Goal: Transaction & Acquisition: Book appointment/travel/reservation

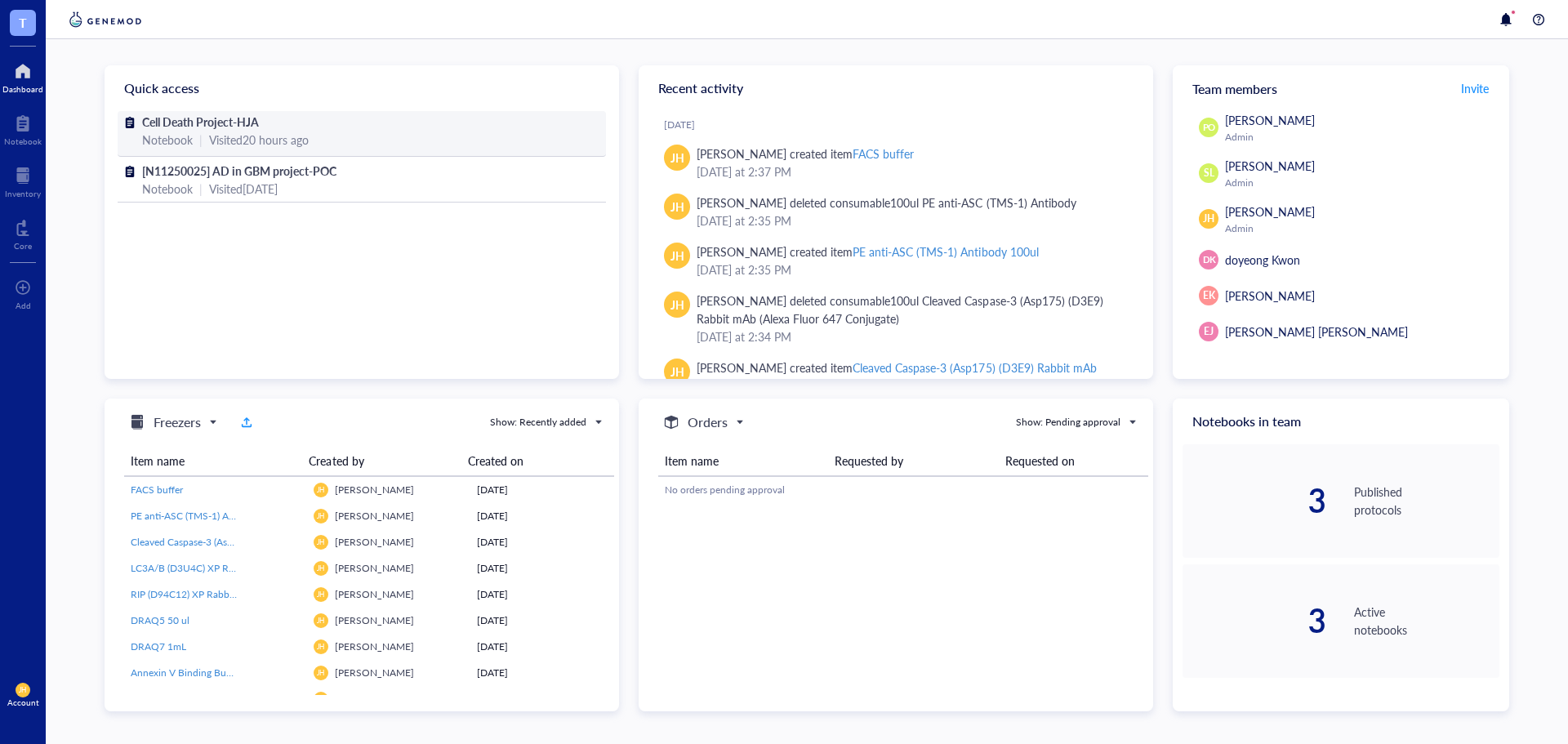
click at [250, 124] on span "Cell Death Project-HJA" at bounding box center [200, 121] width 117 height 17
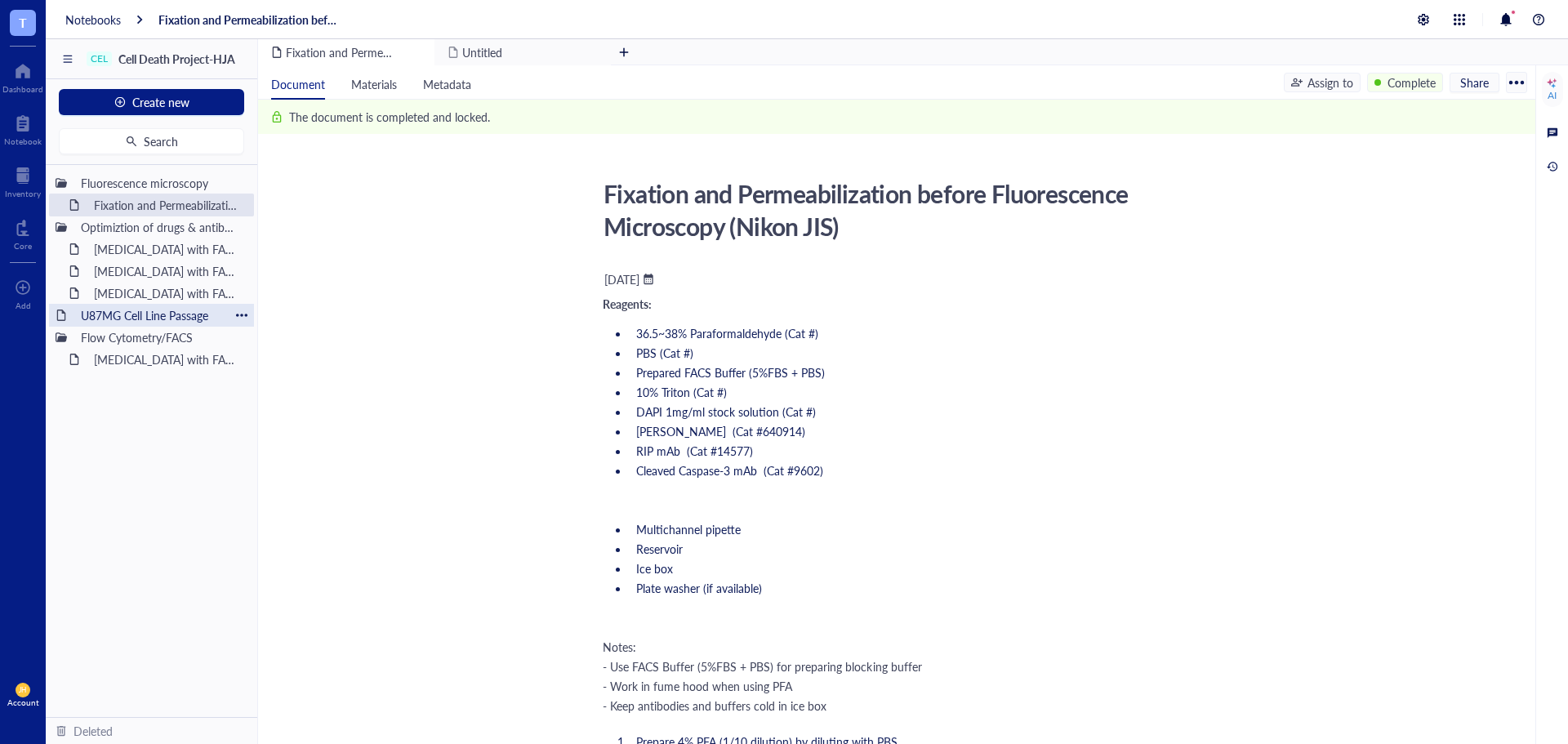
click at [182, 317] on div "U87MG Cell Line Passage" at bounding box center [152, 314] width 156 height 23
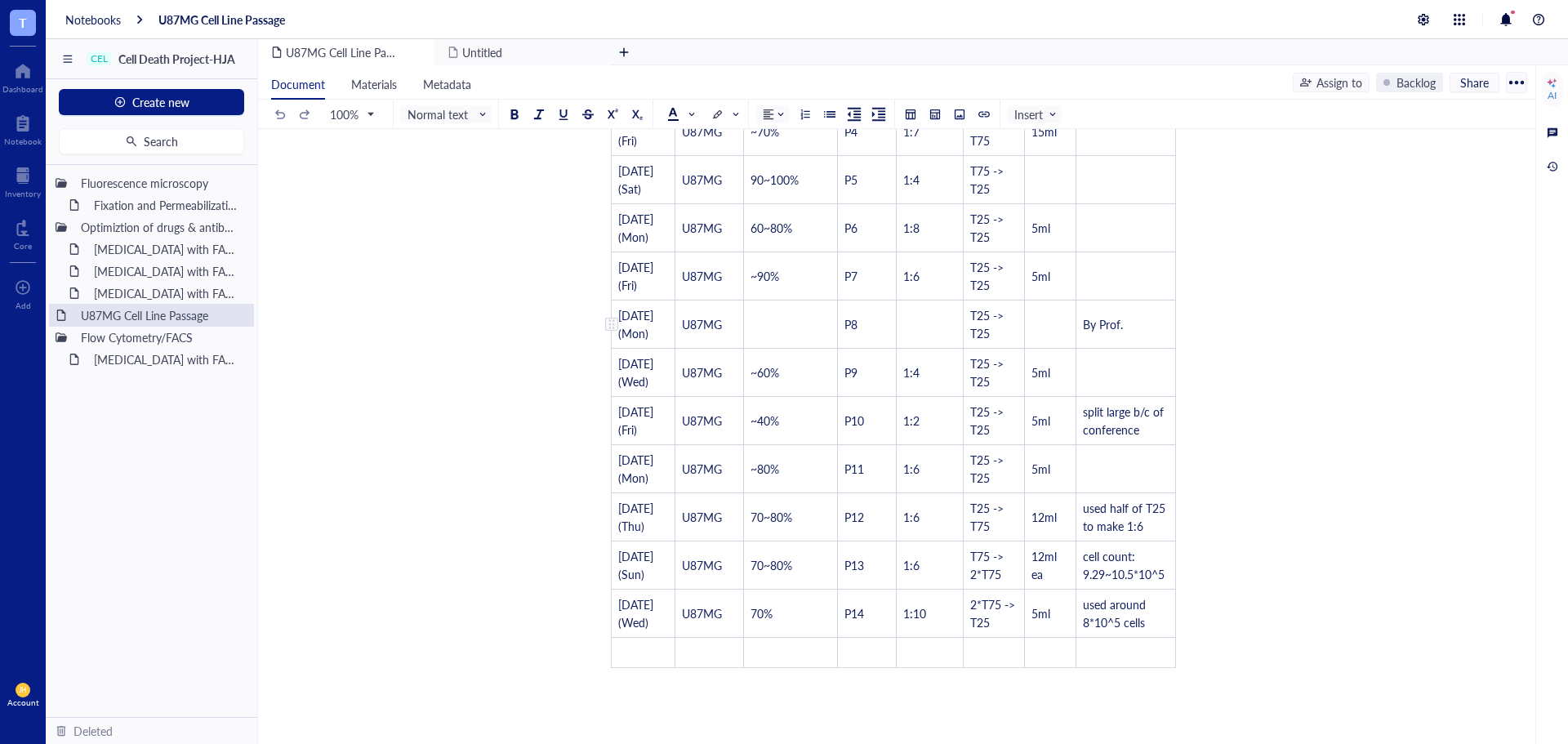
scroll to position [1275, 0]
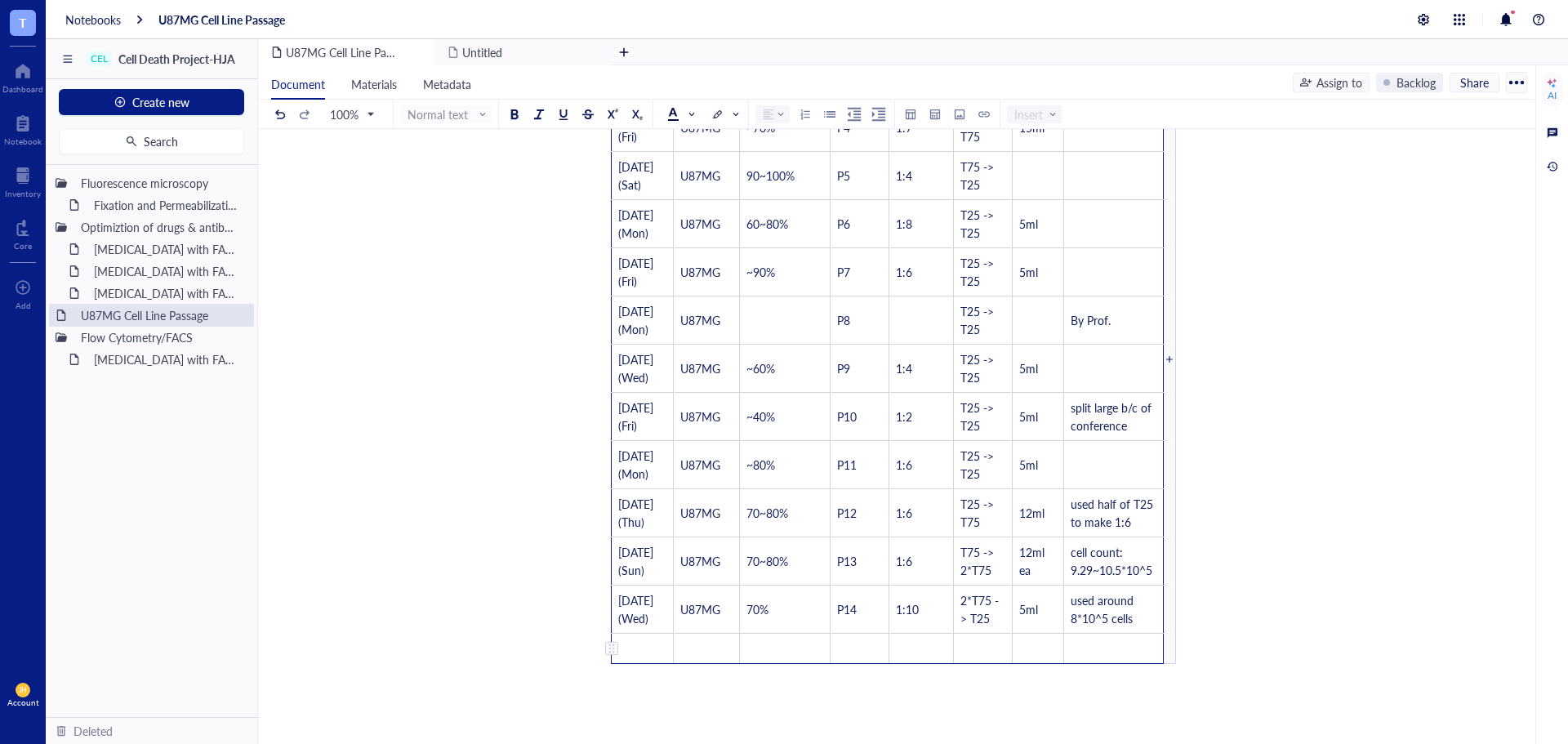
drag, startPoint x: 620, startPoint y: 202, endPoint x: 1110, endPoint y: 595, distance: 628.1
click at [1110, 595] on tbody "Date Cell Line Name Confluency Before Passage Passage Number Seeding Ratio Flas…" at bounding box center [887, 362] width 552 height 609
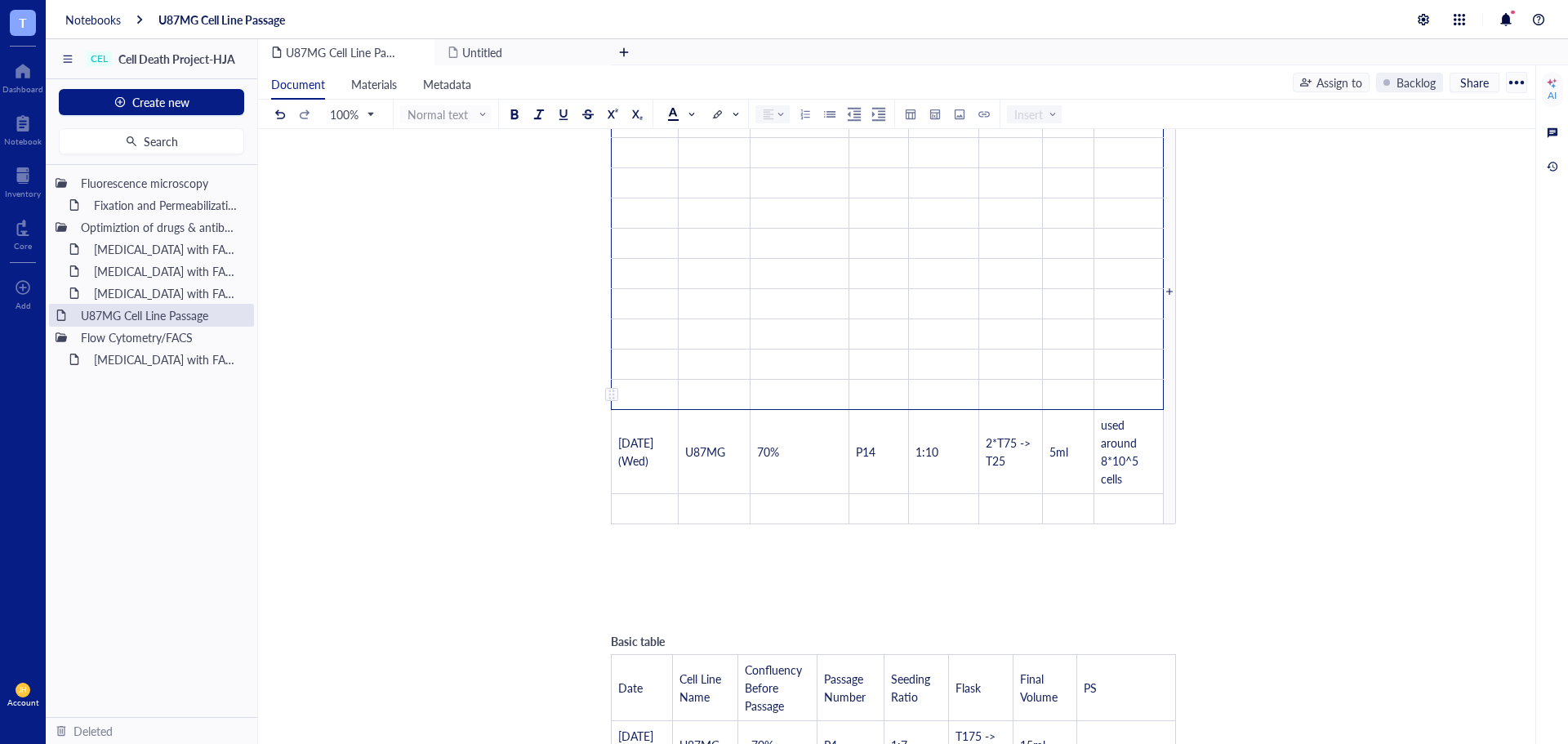
scroll to position [1339, 0]
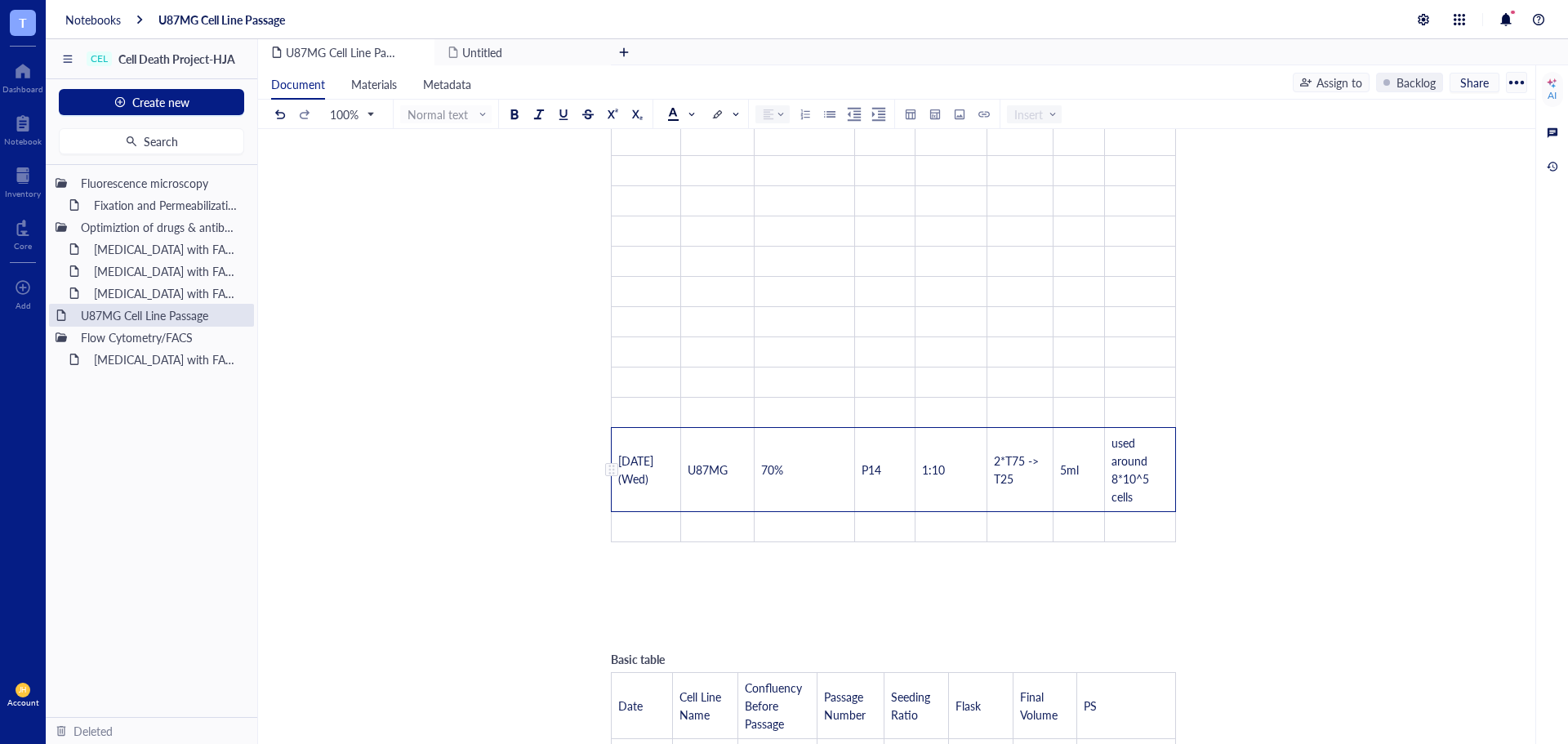
drag, startPoint x: 1133, startPoint y: 505, endPoint x: 611, endPoint y: 467, distance: 523.4
click at [612, 464] on tr "[DATE] (Wed) U87MG 70% P14 1:10 2*T75 -> T25 5ml used around 8*10^5 cells" at bounding box center [893, 469] width 564 height 84
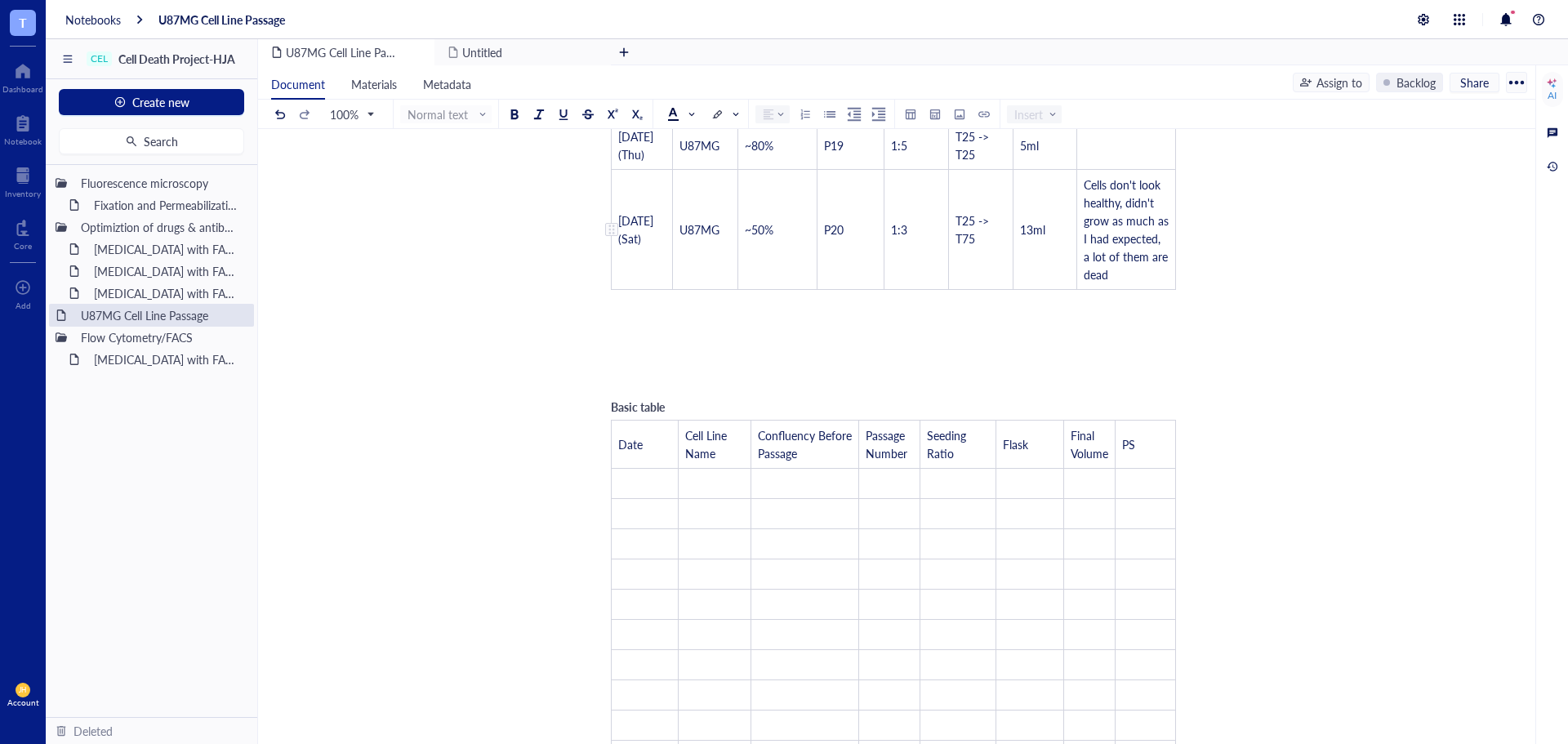
scroll to position [1012, 0]
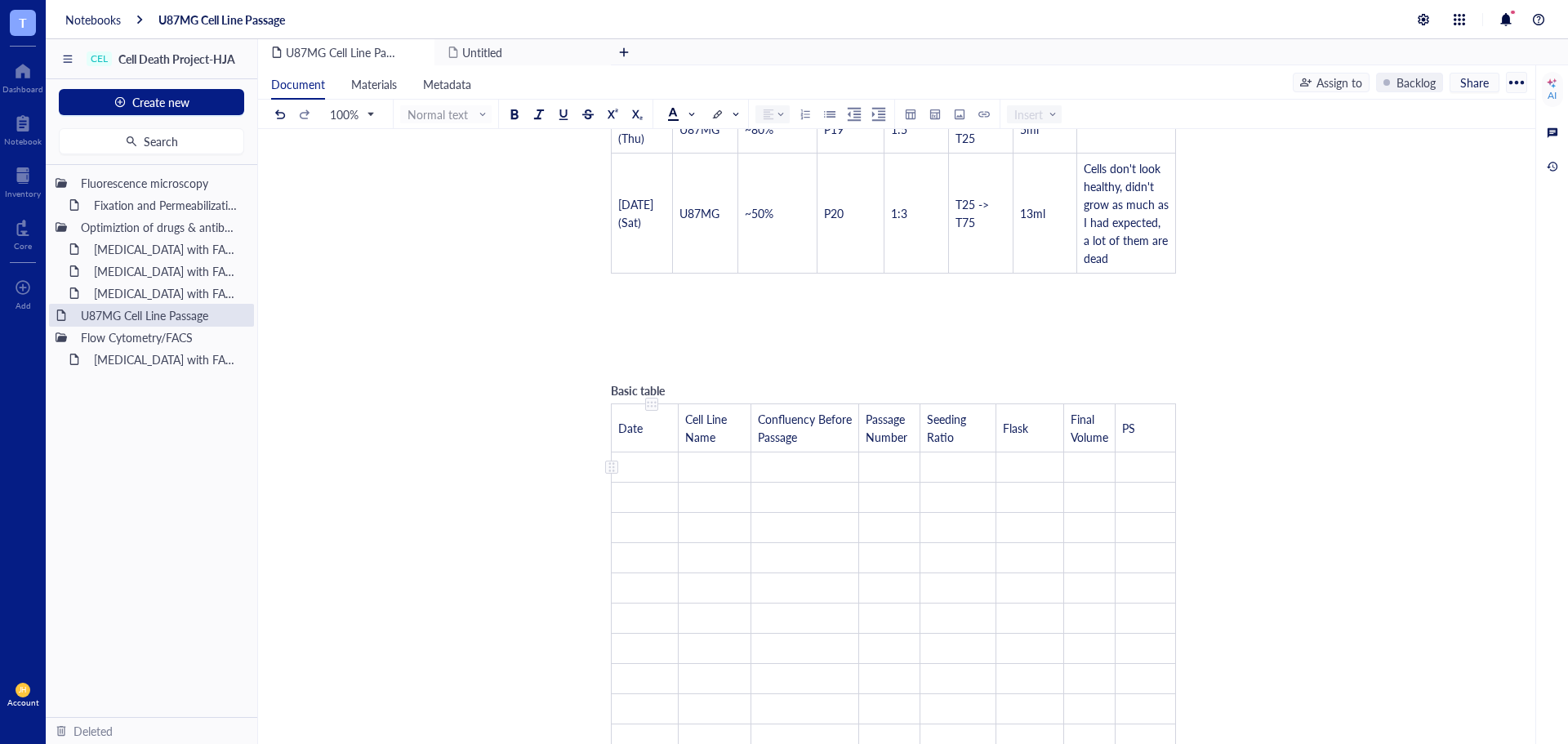
click at [660, 459] on td "﻿" at bounding box center [645, 467] width 67 height 31
click at [946, 472] on td "﻿" at bounding box center [962, 476] width 74 height 48
click at [1016, 477] on td "T75" at bounding box center [1010, 476] width 60 height 48
click at [1152, 472] on td "Thawed cells" at bounding box center [1139, 476] width 73 height 48
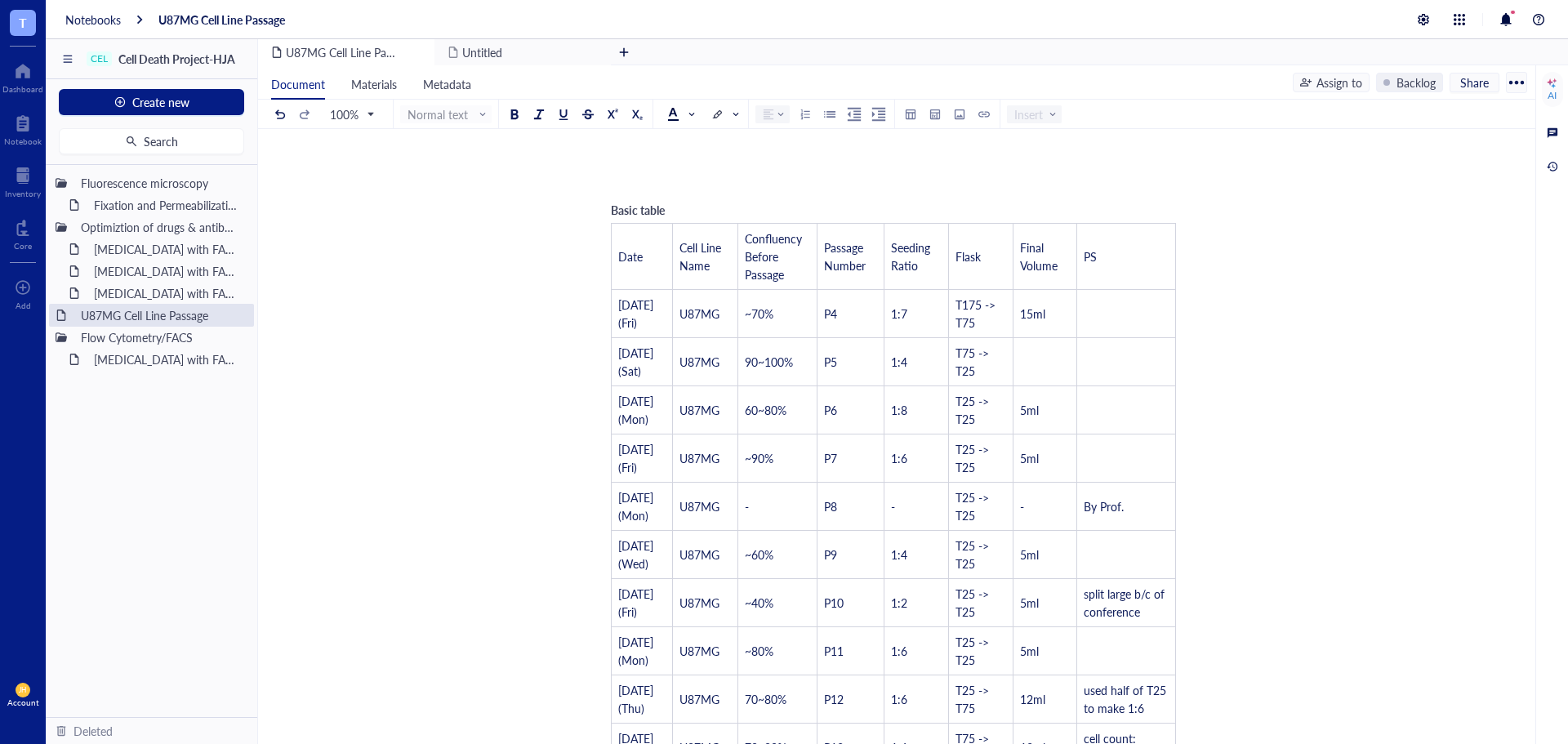
scroll to position [32, 0]
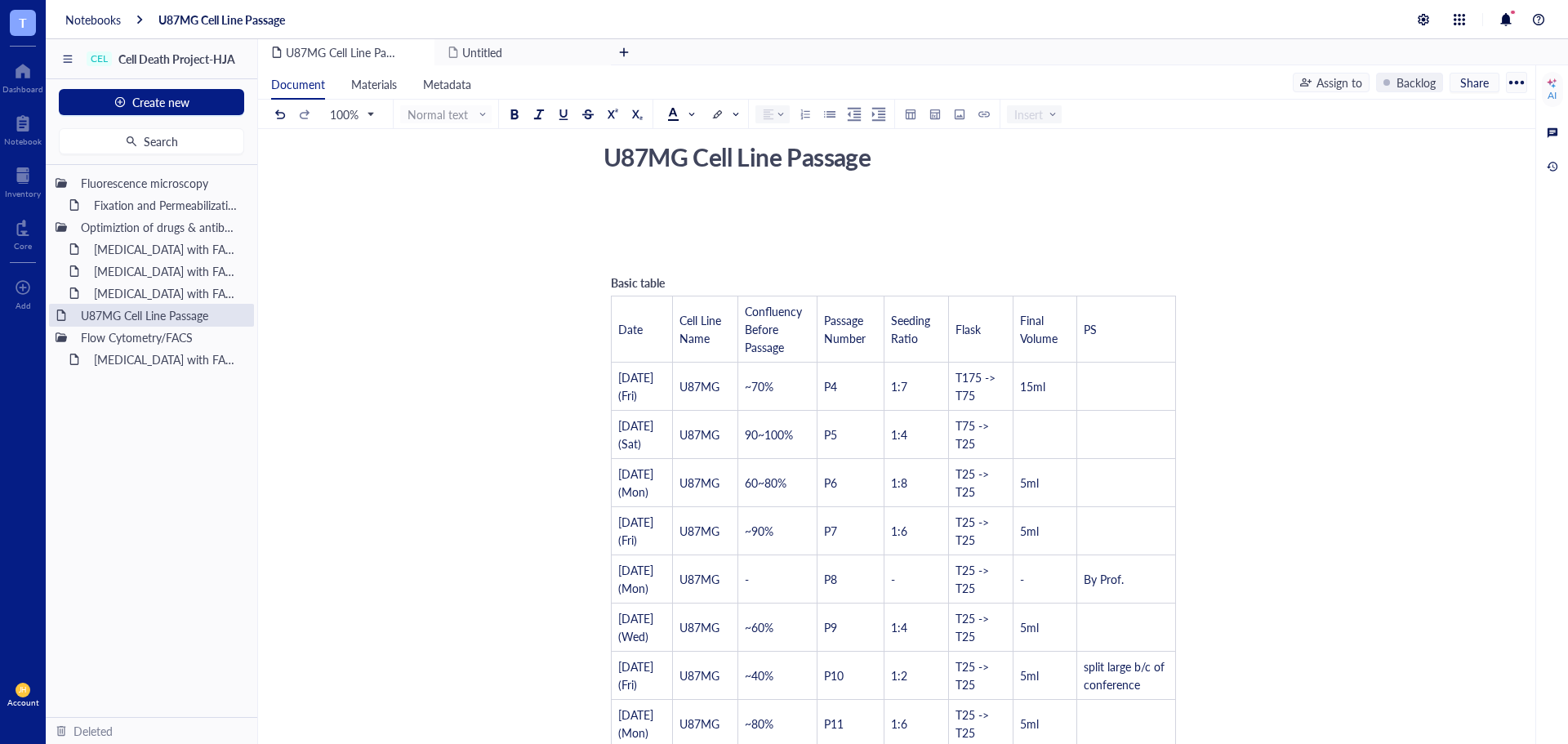
drag, startPoint x: 663, startPoint y: 286, endPoint x: 616, endPoint y: 284, distance: 47.0
click at [616, 284] on span "Basic table" at bounding box center [637, 283] width 54 height 17
click at [620, 284] on span "Basic table" at bounding box center [637, 283] width 54 height 17
click at [666, 280] on div "Basic table" at bounding box center [668, 283] width 114 height 18
drag, startPoint x: 666, startPoint y: 280, endPoint x: 606, endPoint y: 288, distance: 60.5
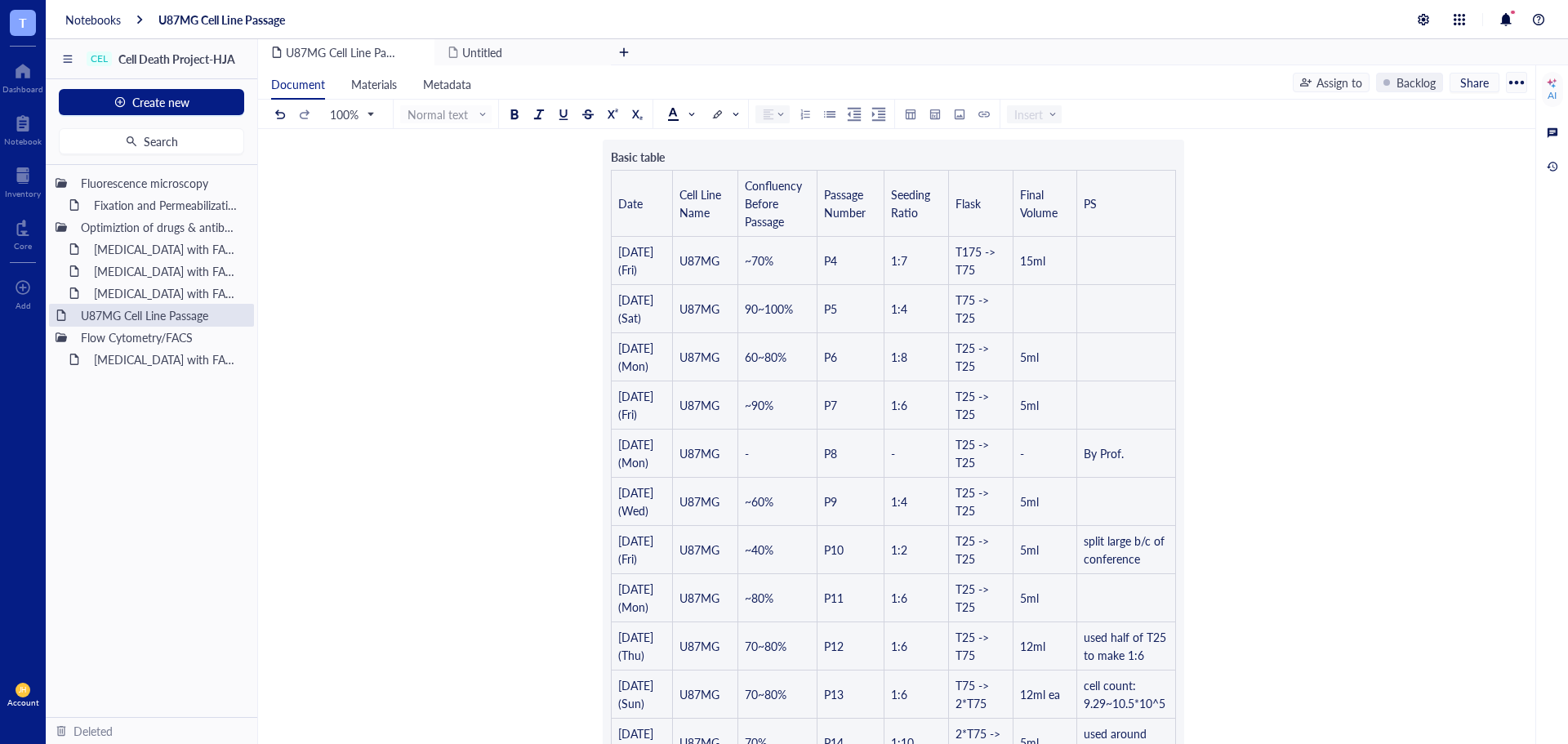
scroll to position [0, 0]
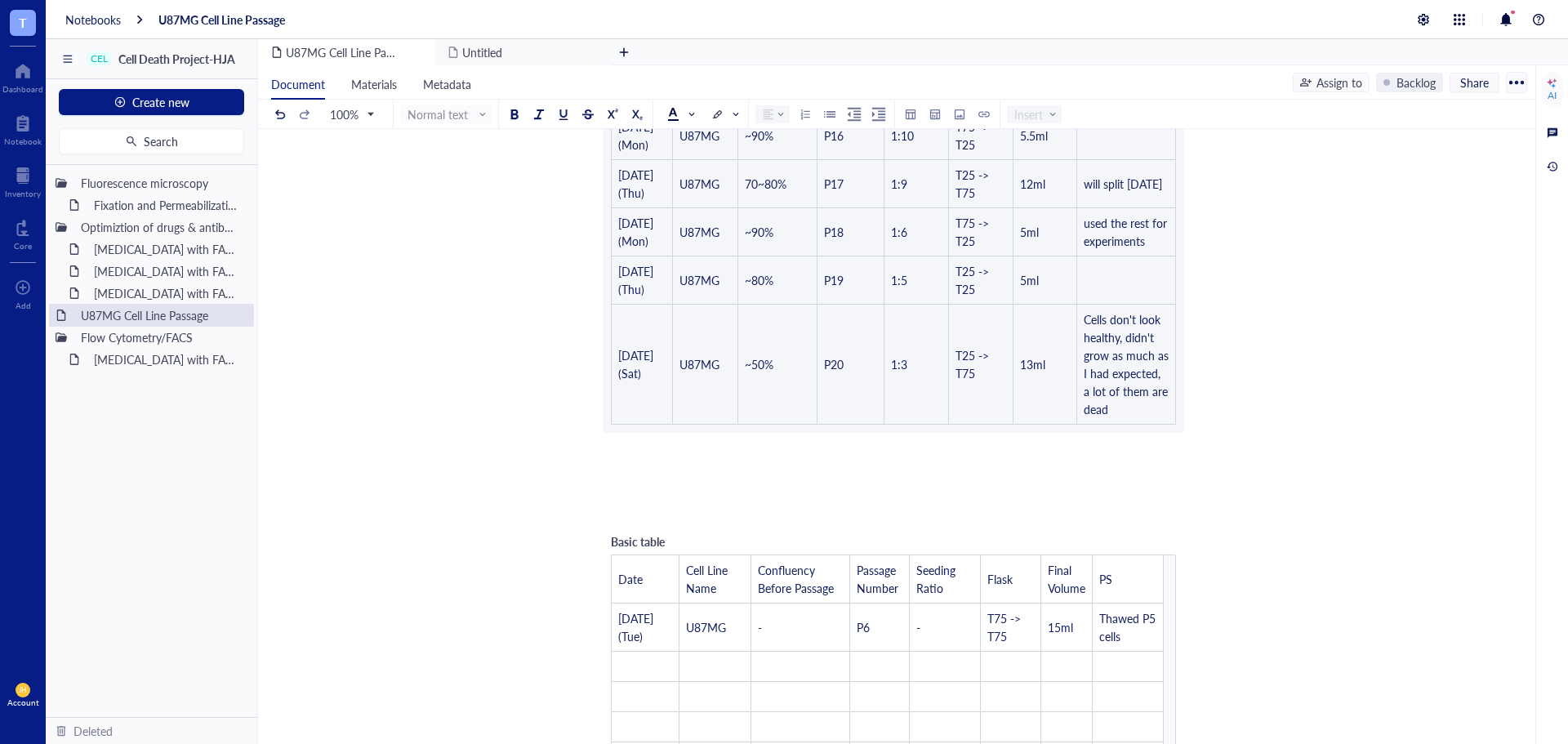
scroll to position [1062, 0]
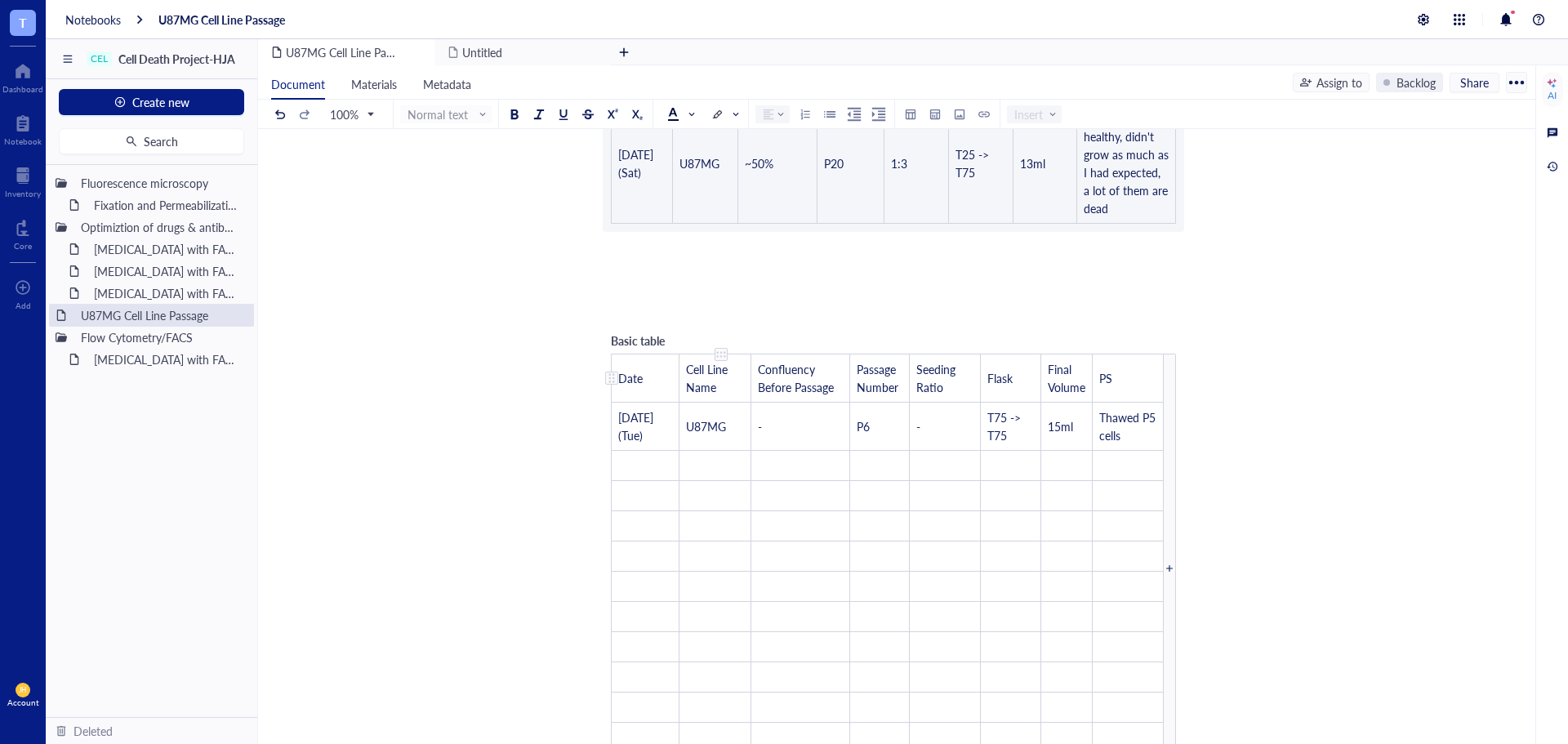
click at [751, 399] on td "Cell Line Name" at bounding box center [714, 378] width 72 height 48
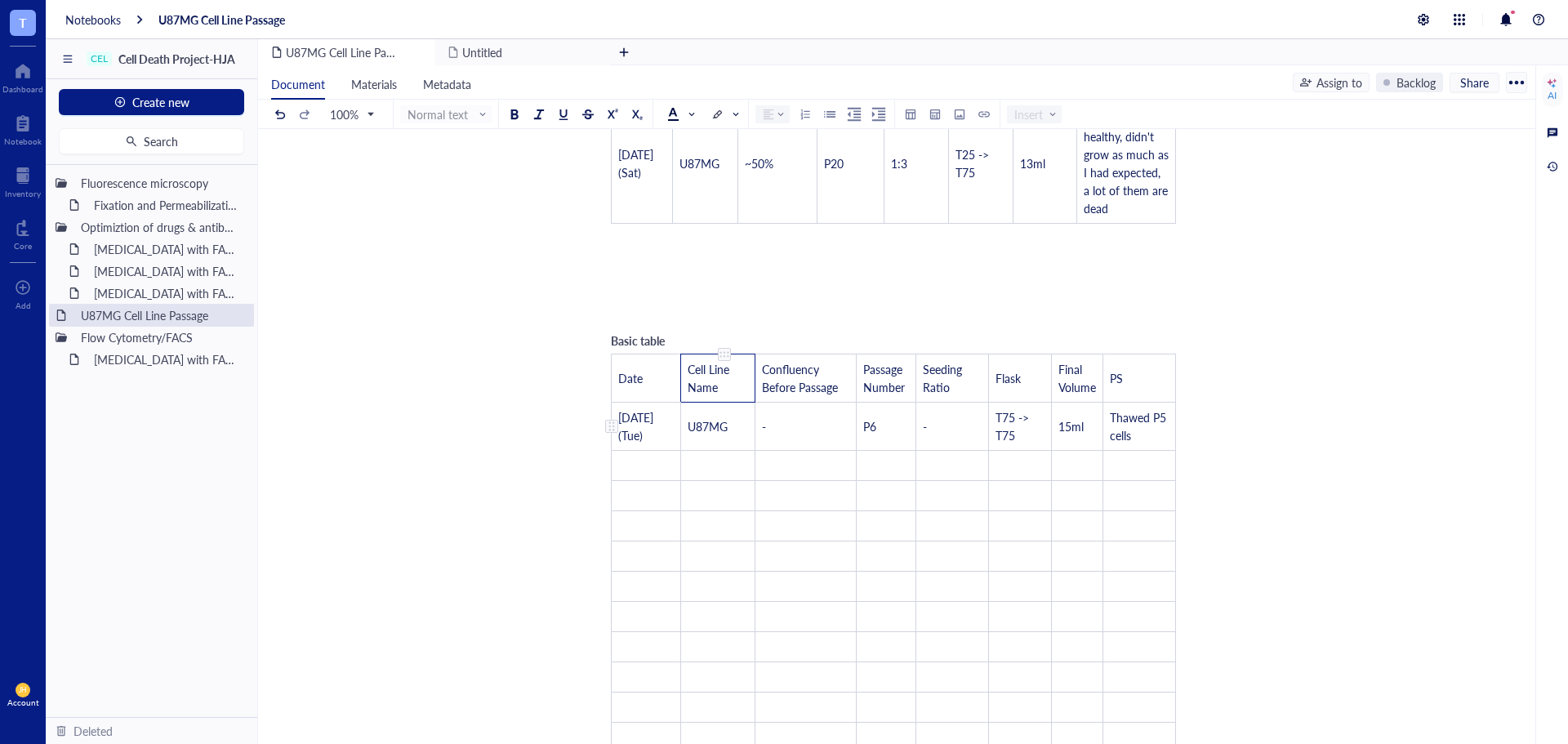
click at [742, 418] on td "U87MG" at bounding box center [717, 427] width 74 height 48
click at [853, 293] on div "﻿ Type ‘/’ for commands" at bounding box center [893, 289] width 581 height 17
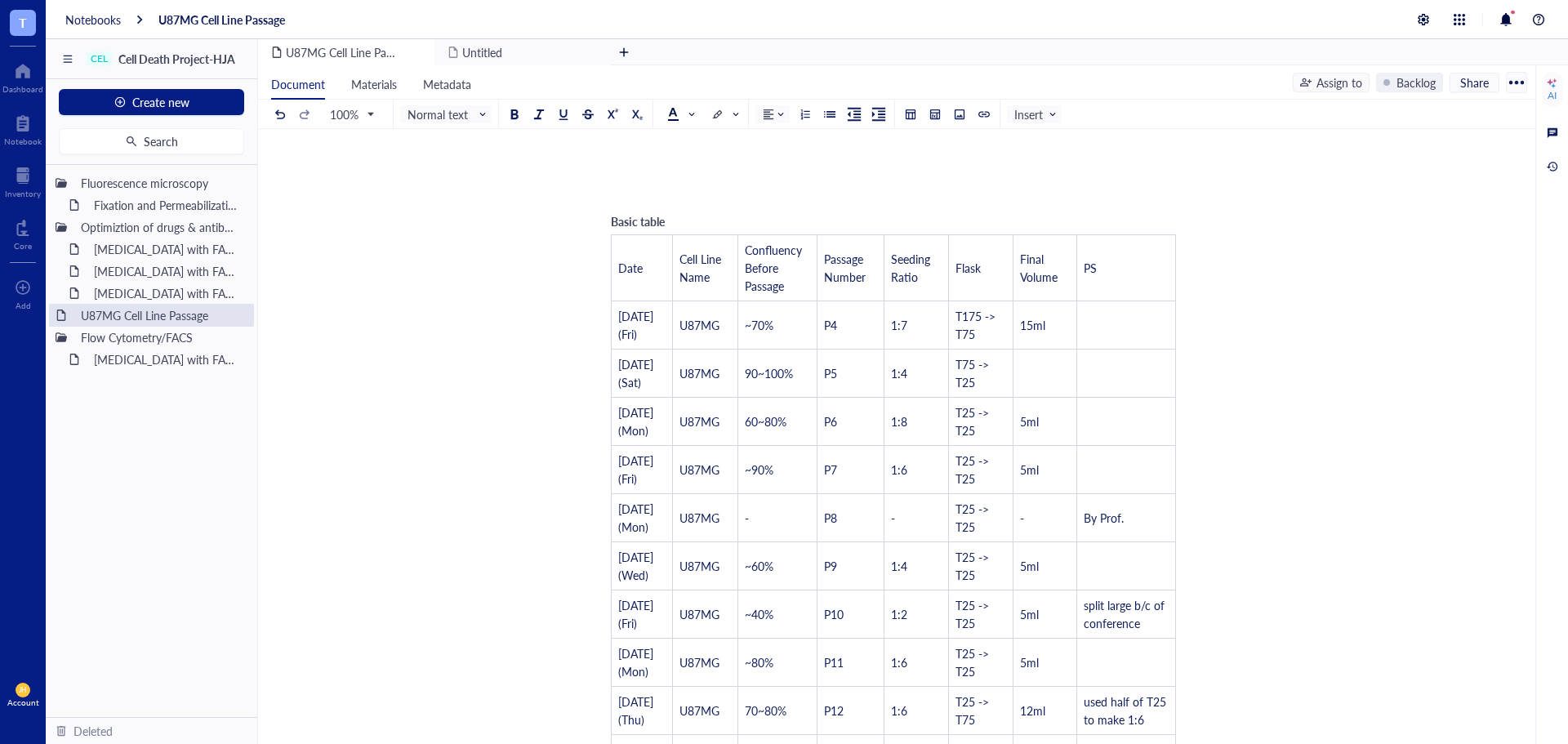
scroll to position [0, 0]
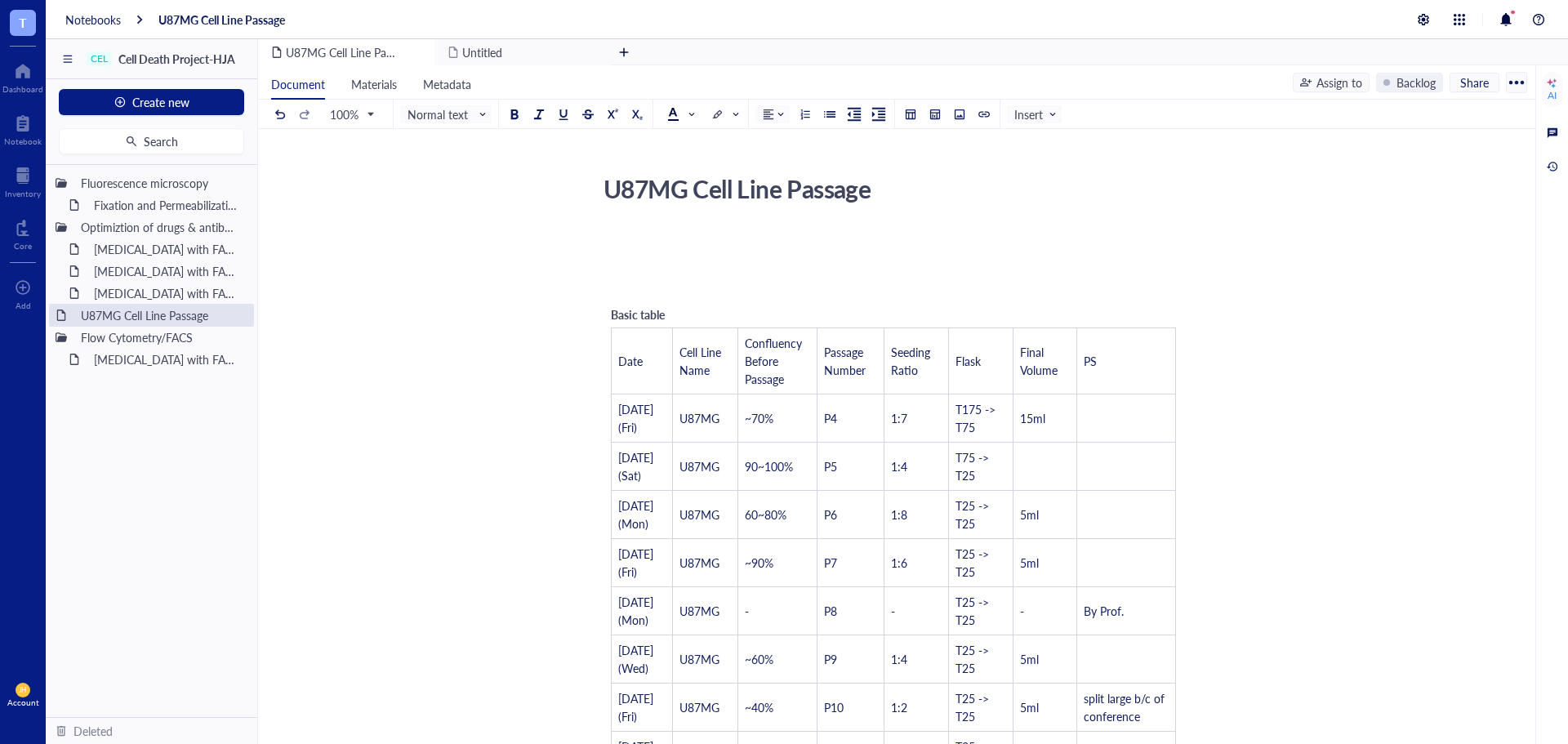
click at [622, 281] on div "﻿" at bounding box center [893, 286] width 581 height 17
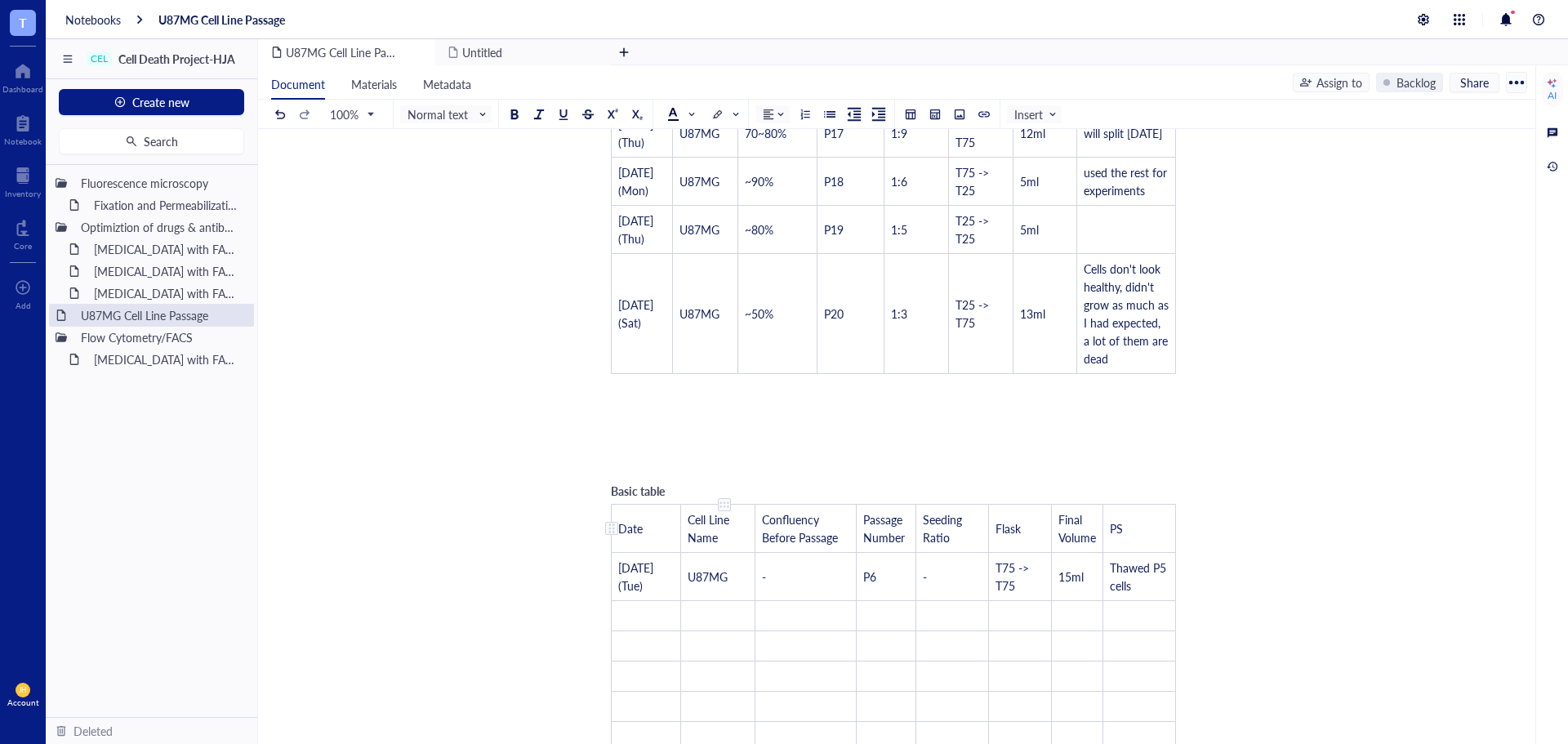
scroll to position [1062, 0]
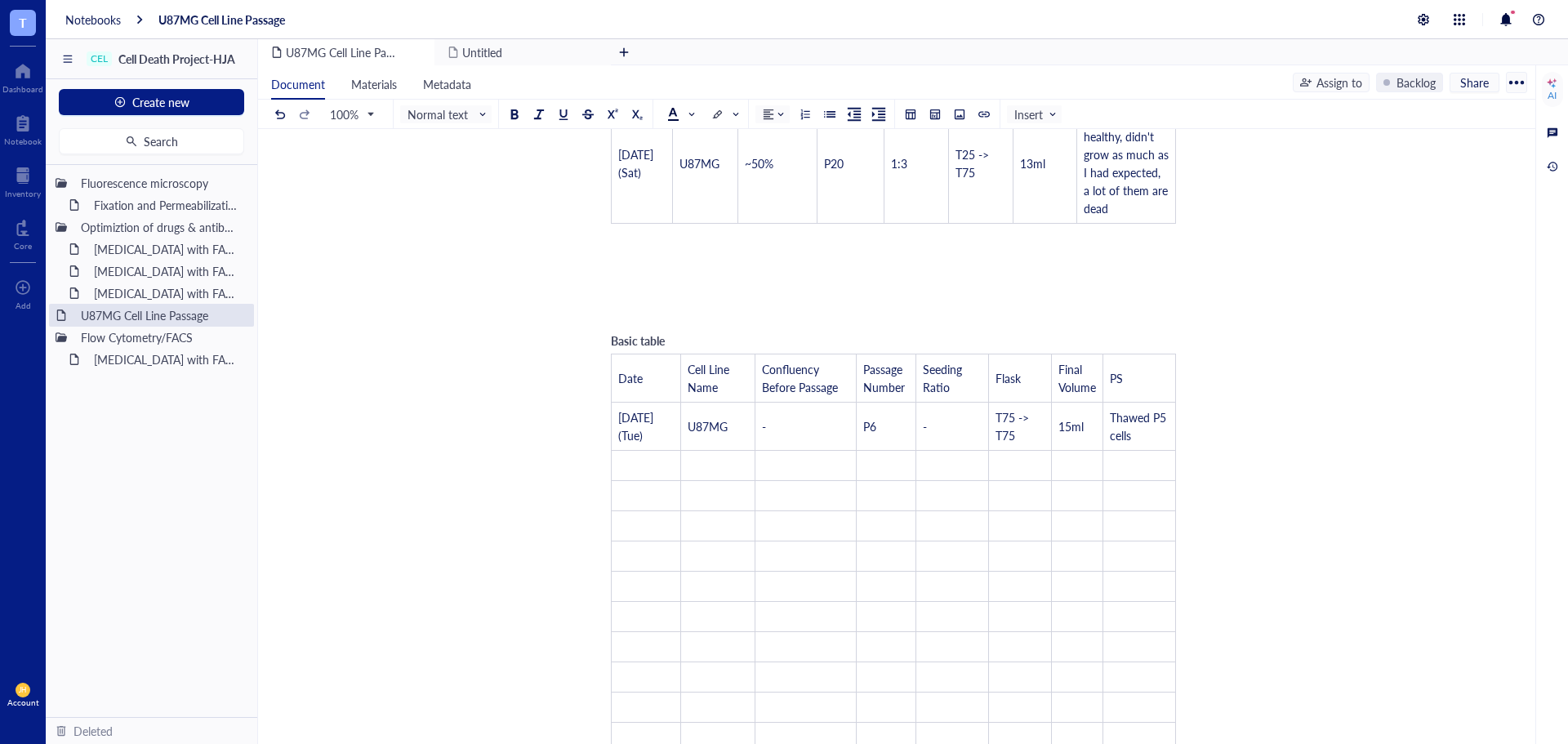
click at [653, 309] on div "﻿" at bounding box center [893, 311] width 581 height 17
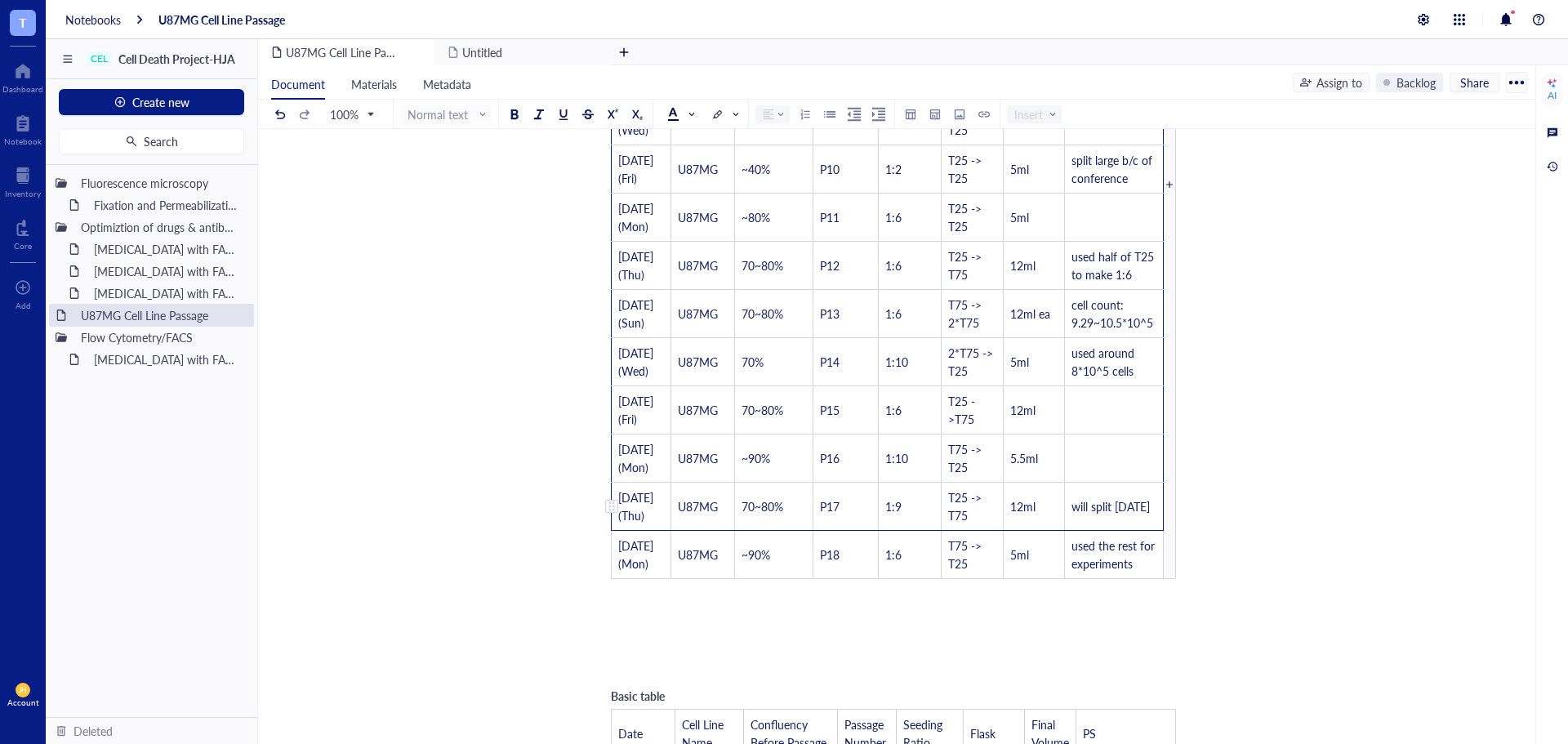
scroll to position [2124, 0]
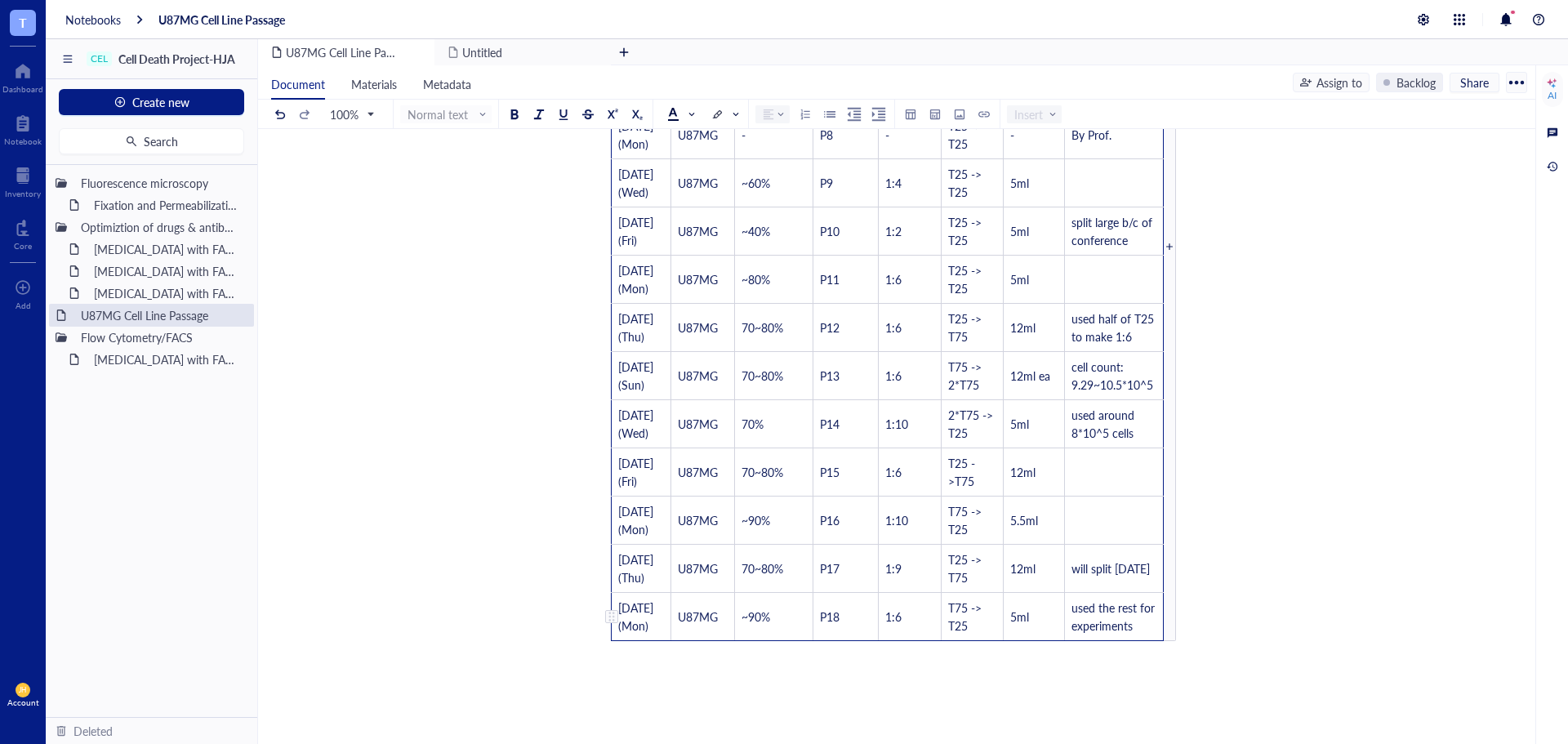
drag, startPoint x: 620, startPoint y: 440, endPoint x: 1205, endPoint y: 655, distance: 623.3
click at [1123, 635] on tbody "Date Cell Line Name Confluency Before Passage Passage Number Seeding Ratio Flas…" at bounding box center [887, 246] width 552 height 789
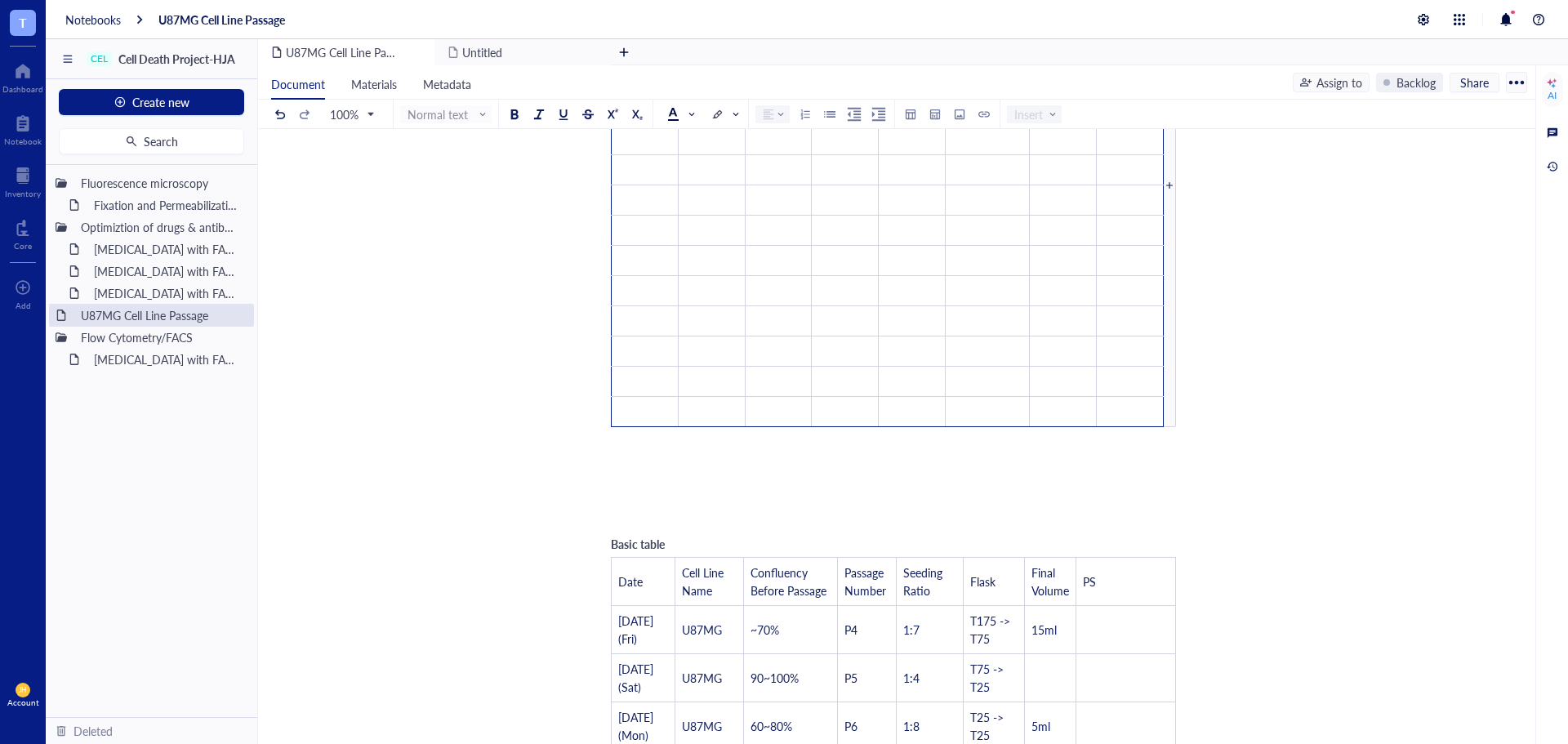
scroll to position [2016, 0]
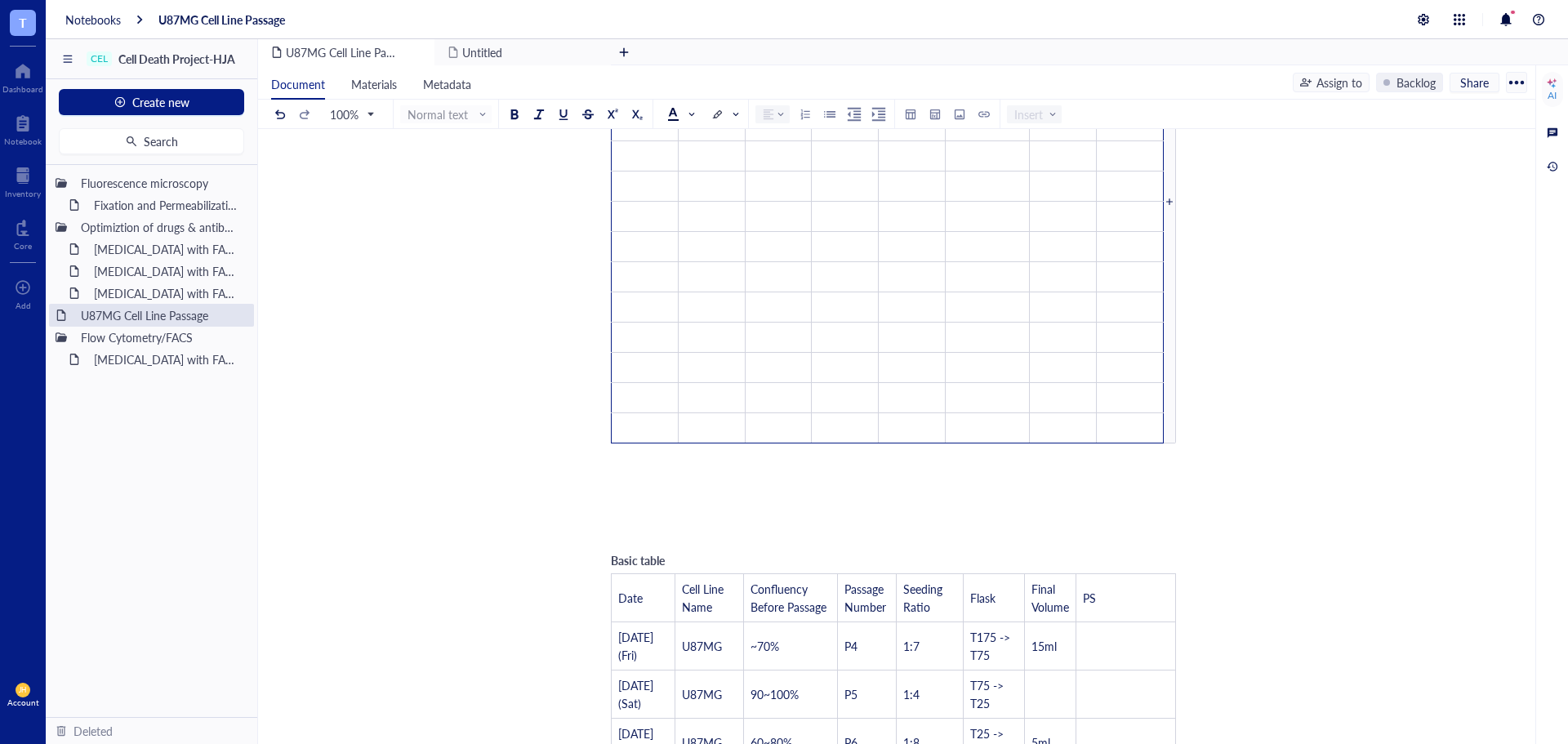
click at [1119, 513] on div "﻿ Type ‘/’ for commands" at bounding box center [893, 508] width 581 height 17
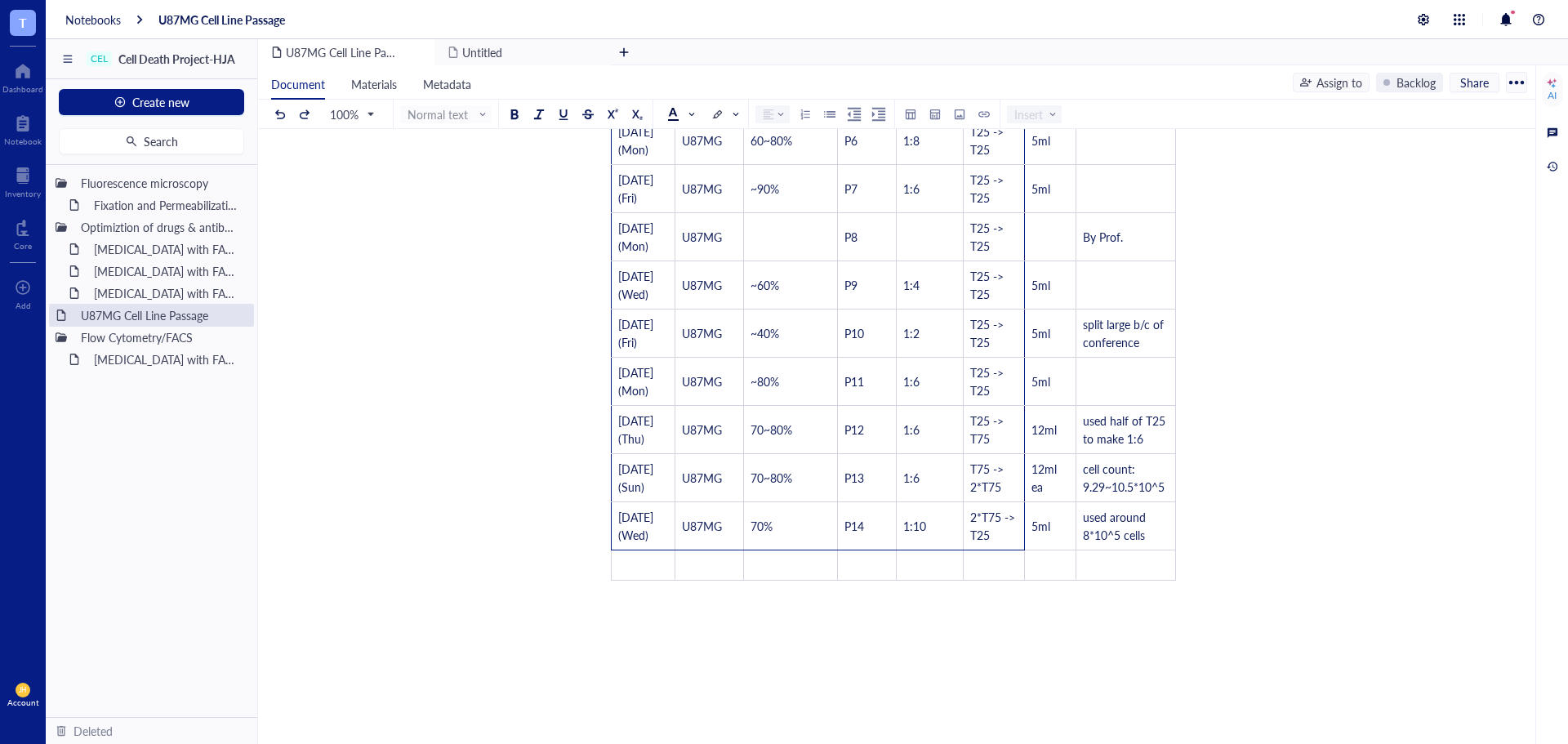
scroll to position [2573, 0]
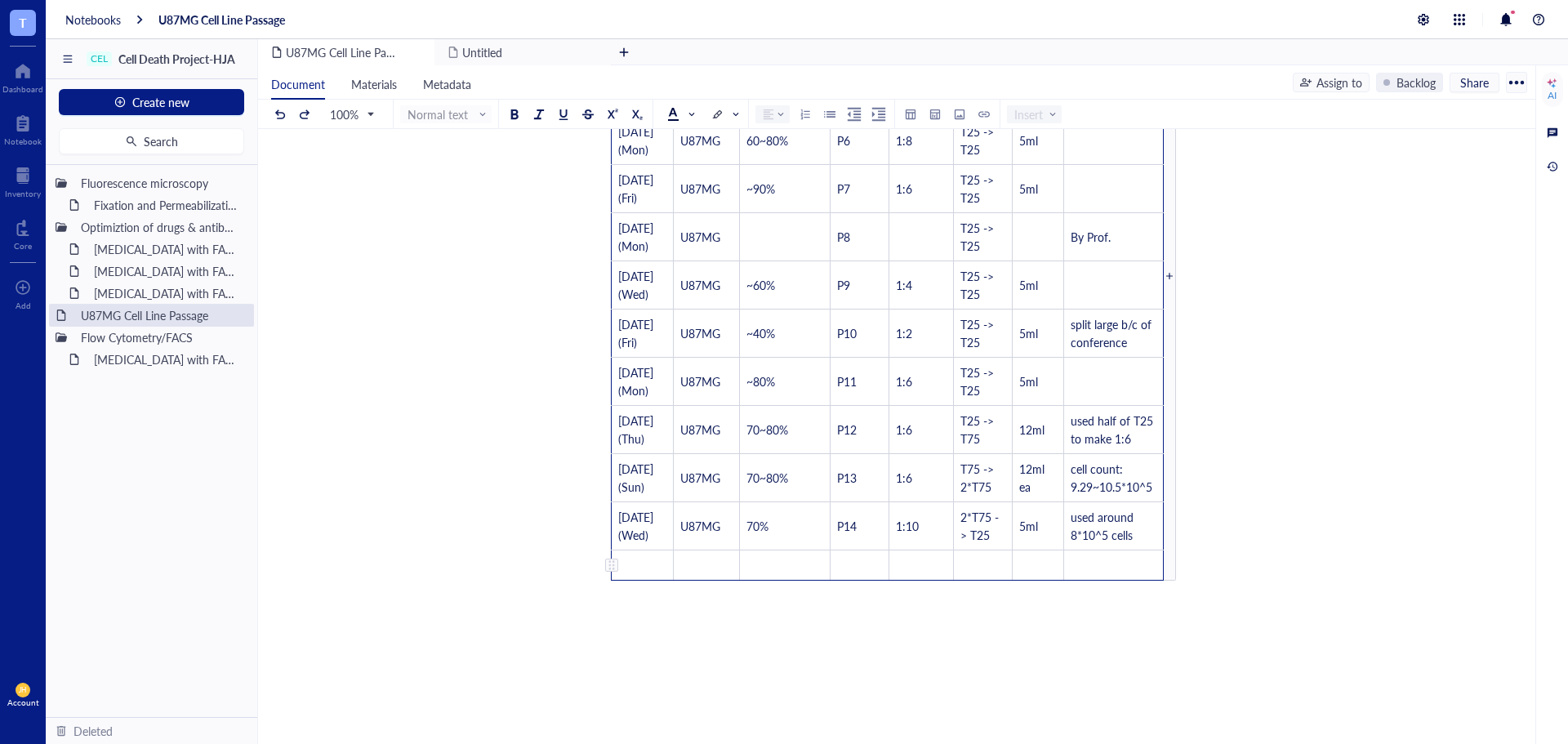
drag, startPoint x: 619, startPoint y: 198, endPoint x: 1153, endPoint y: 590, distance: 662.4
click at [1153, 580] on tbody "Date Cell Line Name Confluency Before Passage Passage Number Seeding Ratio Flas…" at bounding box center [887, 277] width 552 height 609
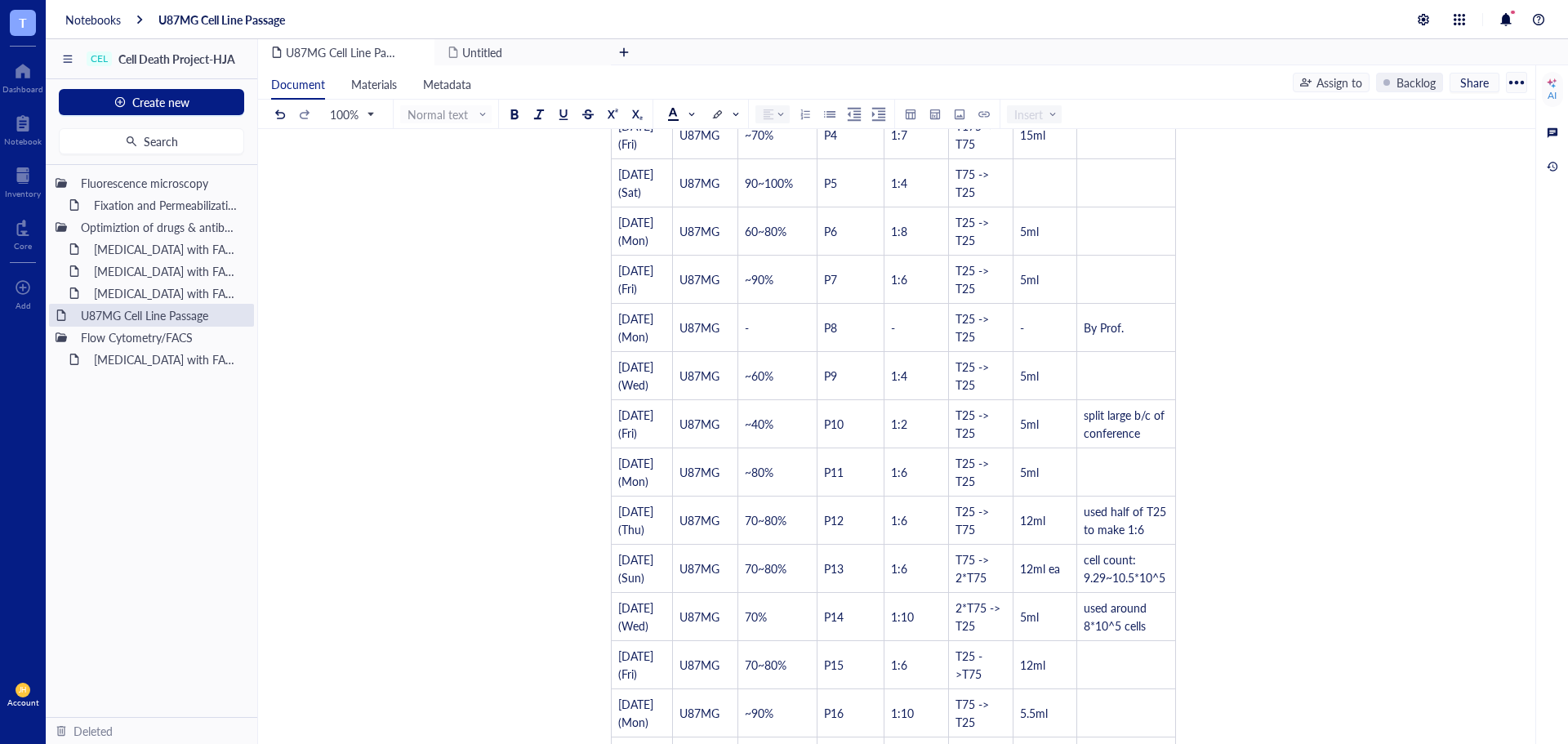
scroll to position [0, 0]
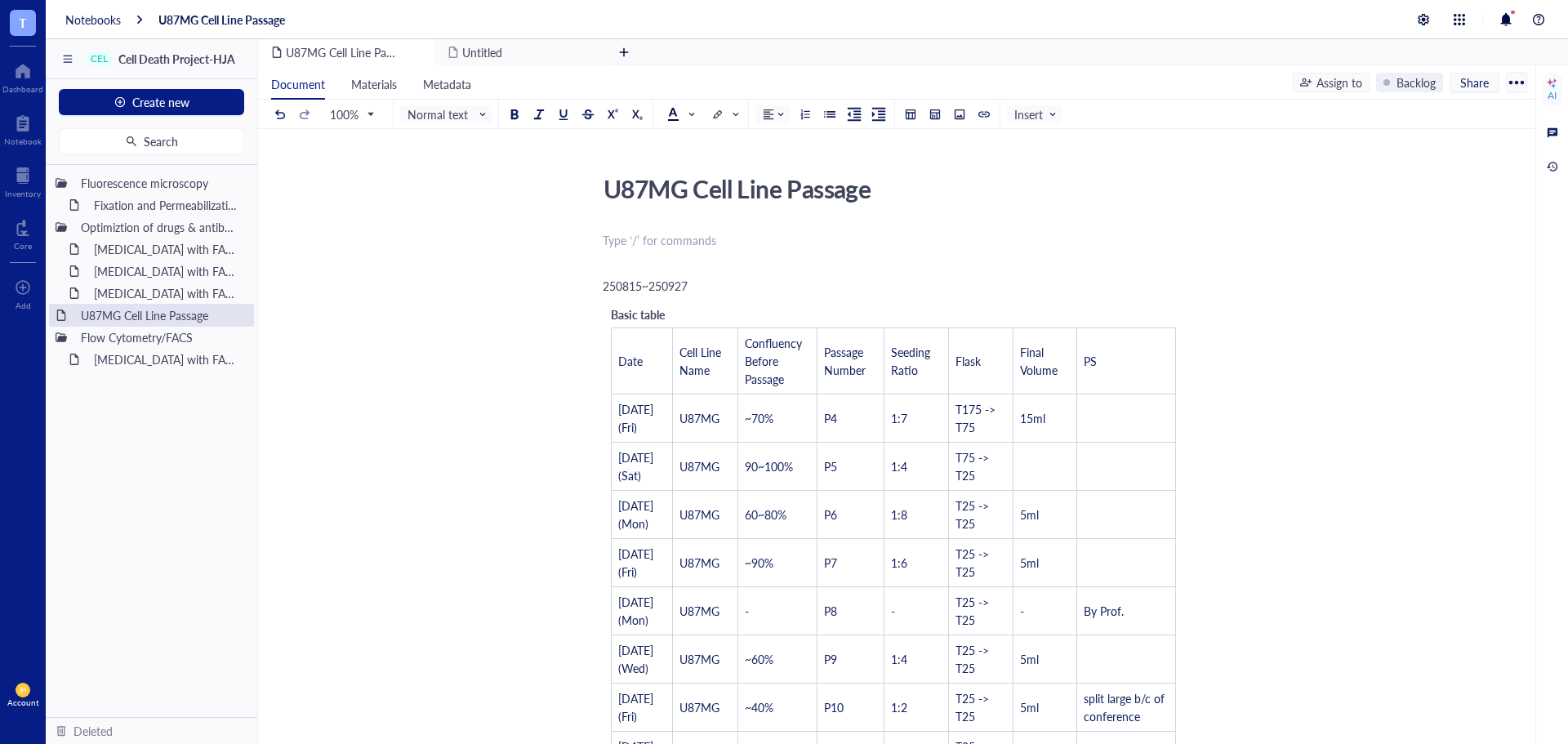
click at [872, 237] on div "﻿ Type ‘/’ for commands" at bounding box center [893, 239] width 581 height 17
click at [24, 225] on div at bounding box center [23, 228] width 18 height 27
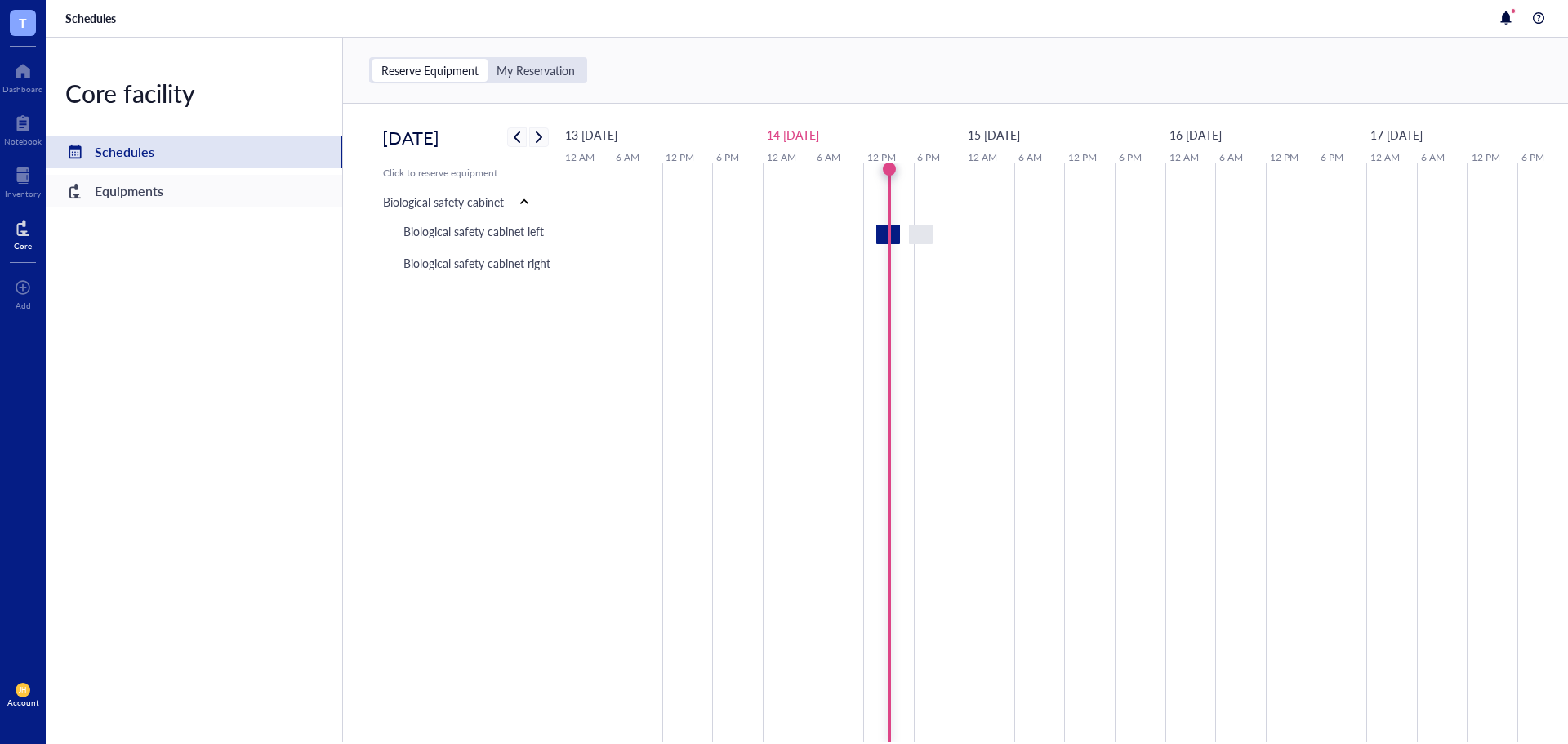
click at [179, 193] on div "Equipments" at bounding box center [193, 190] width 296 height 33
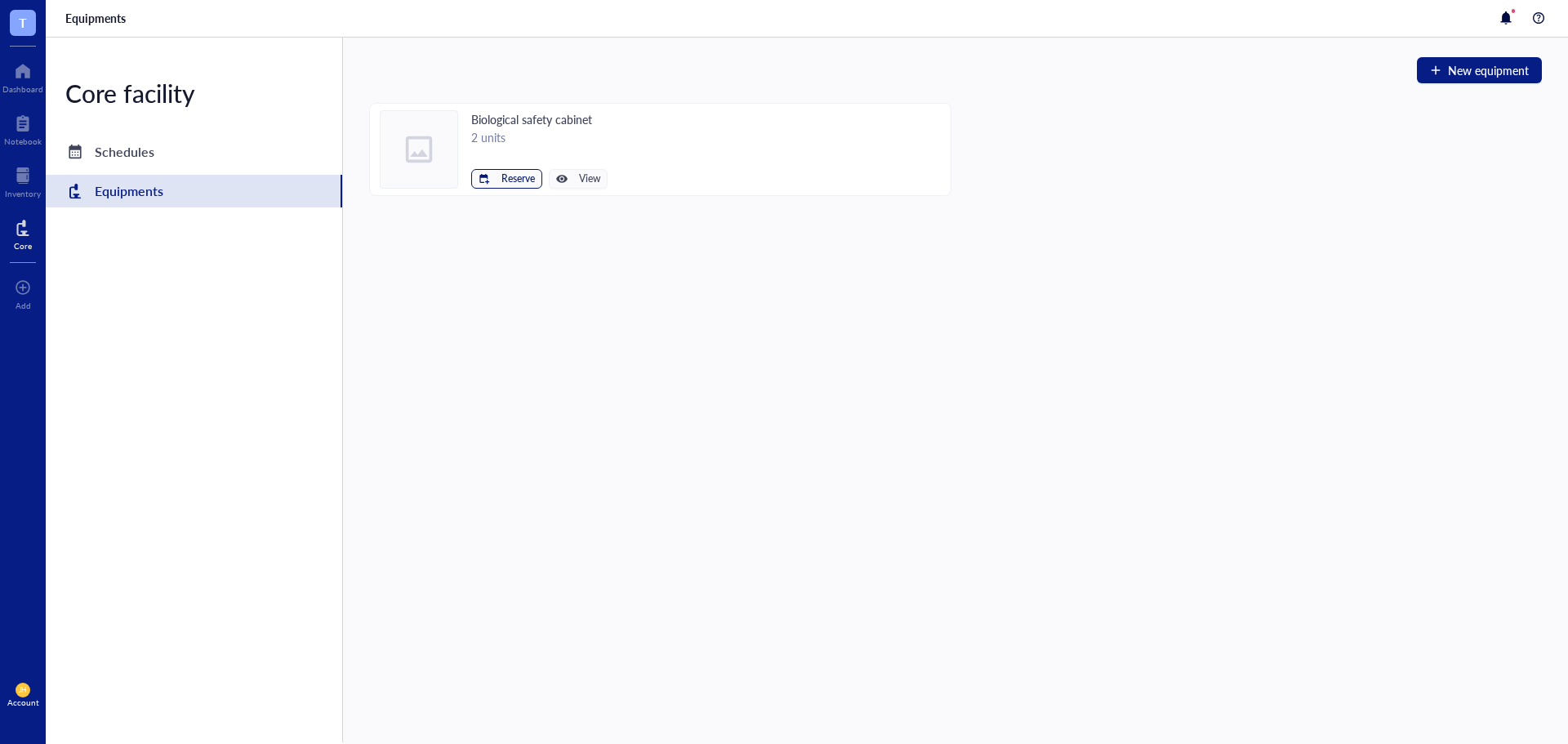
click at [503, 170] on button "Reserve" at bounding box center [506, 179] width 71 height 20
click at [461, 208] on span "Biological safety cabinet left" at bounding box center [457, 207] width 147 height 18
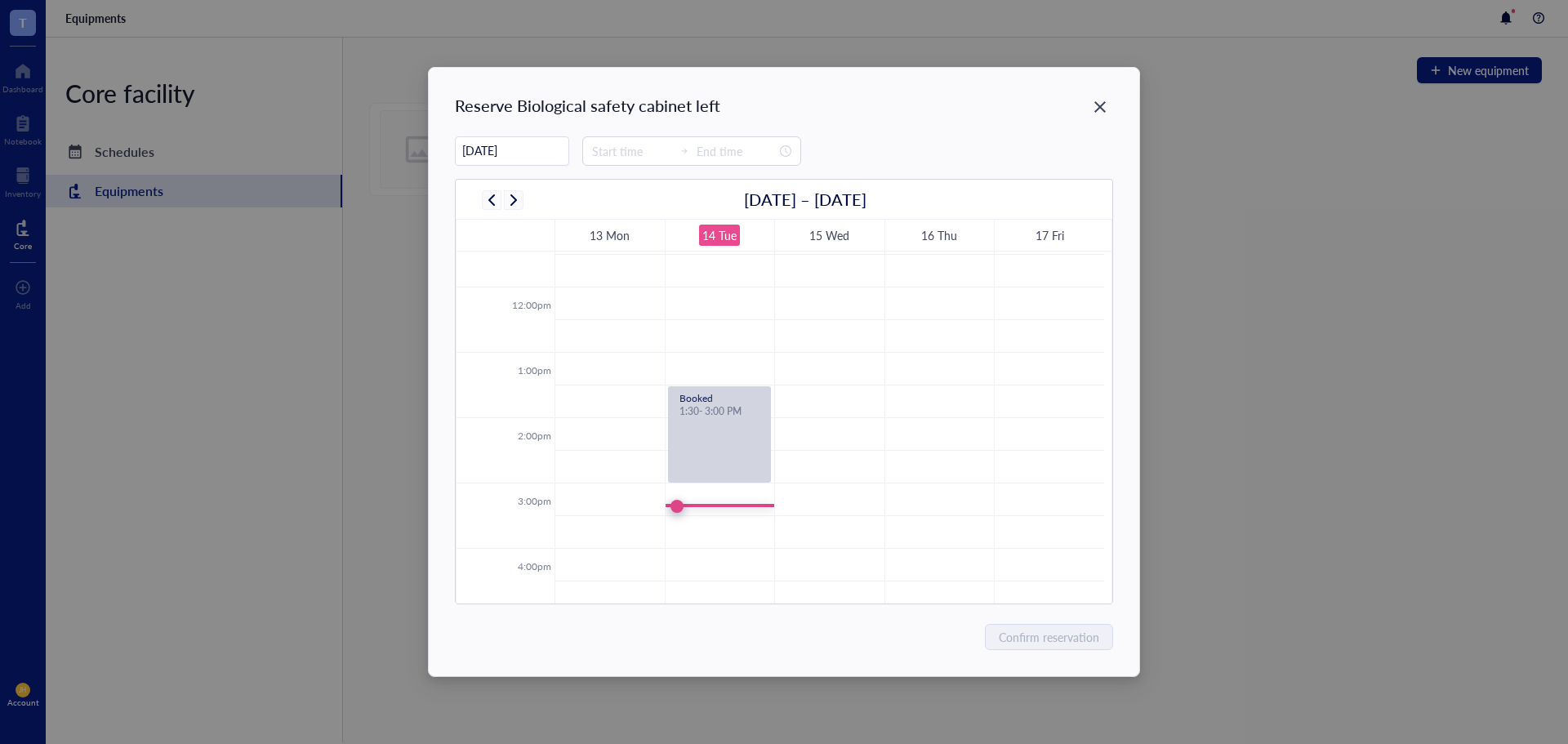
scroll to position [817, 0]
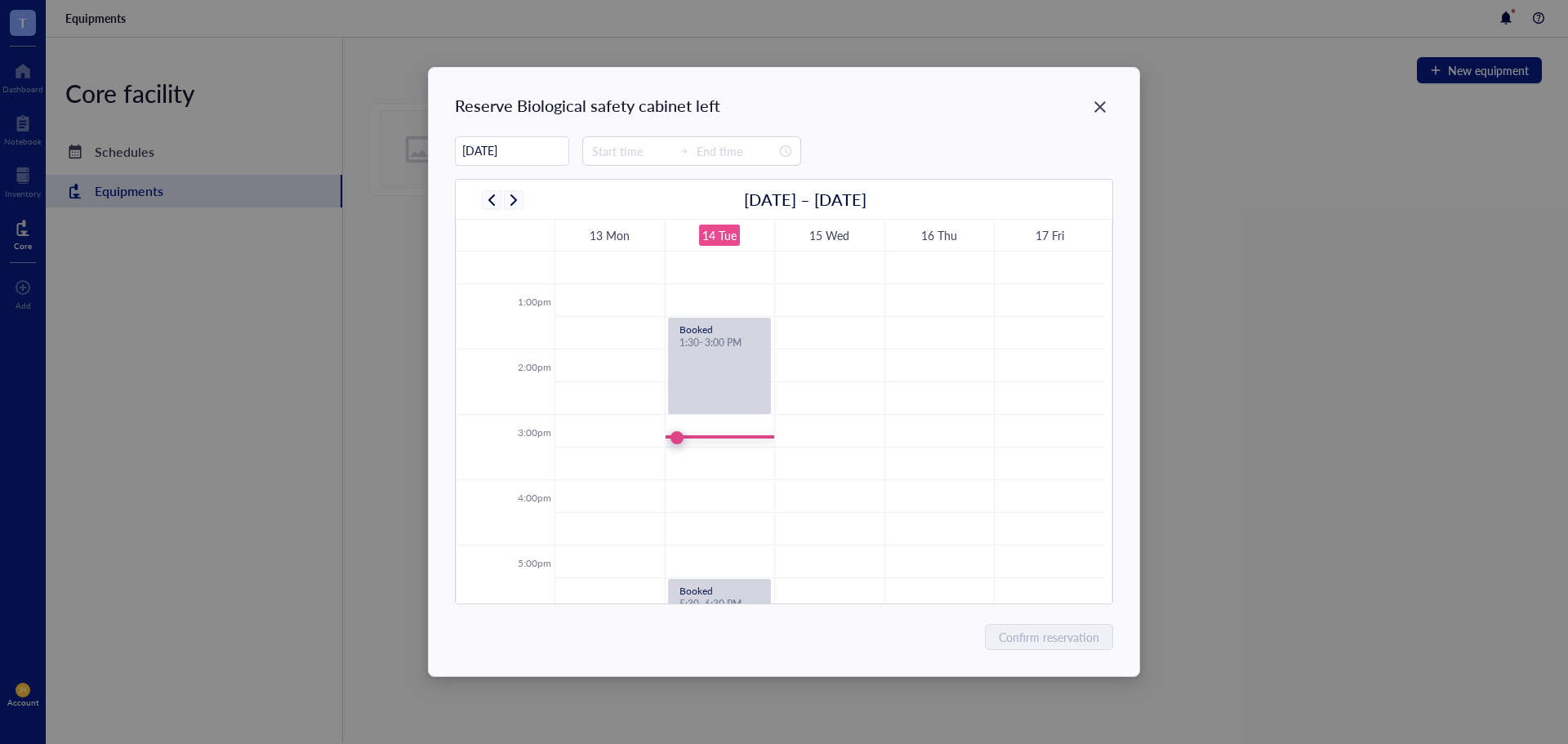
click at [830, 352] on td at bounding box center [829, 366] width 550 height 33
type input "[DATE]"
type input "14:00"
type input "14:30"
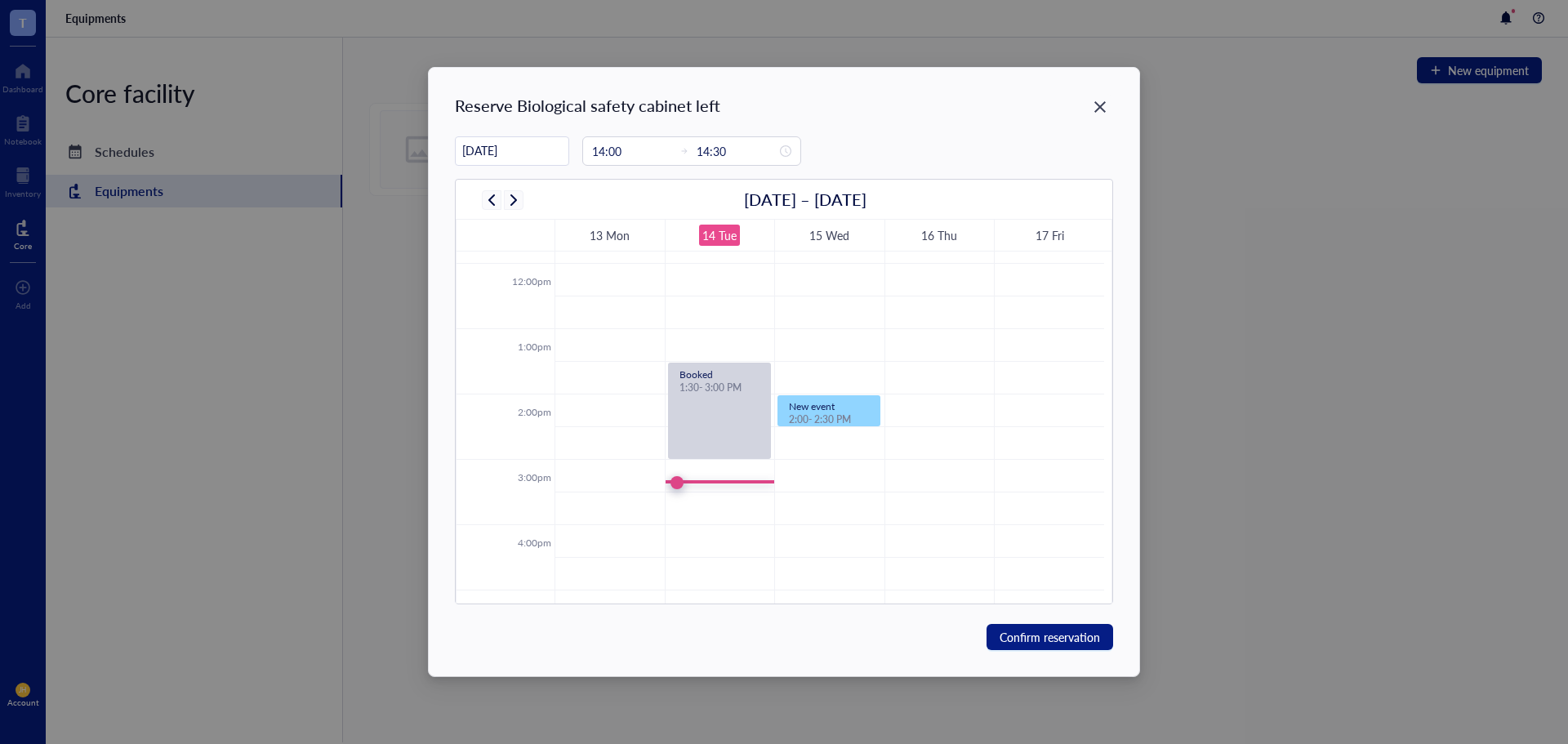
scroll to position [801, 0]
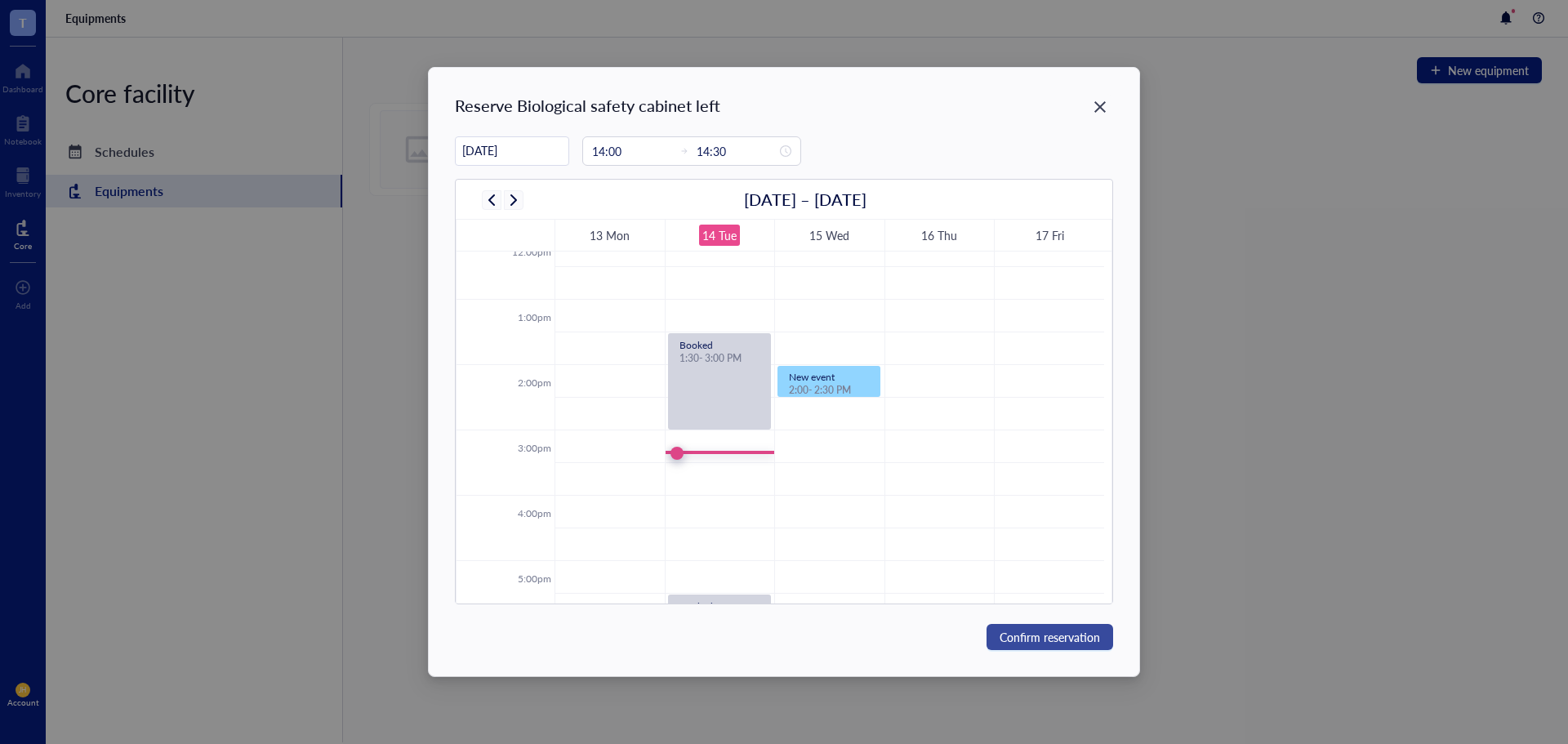
click at [1069, 630] on span "Confirm reservation" at bounding box center [1050, 638] width 100 height 18
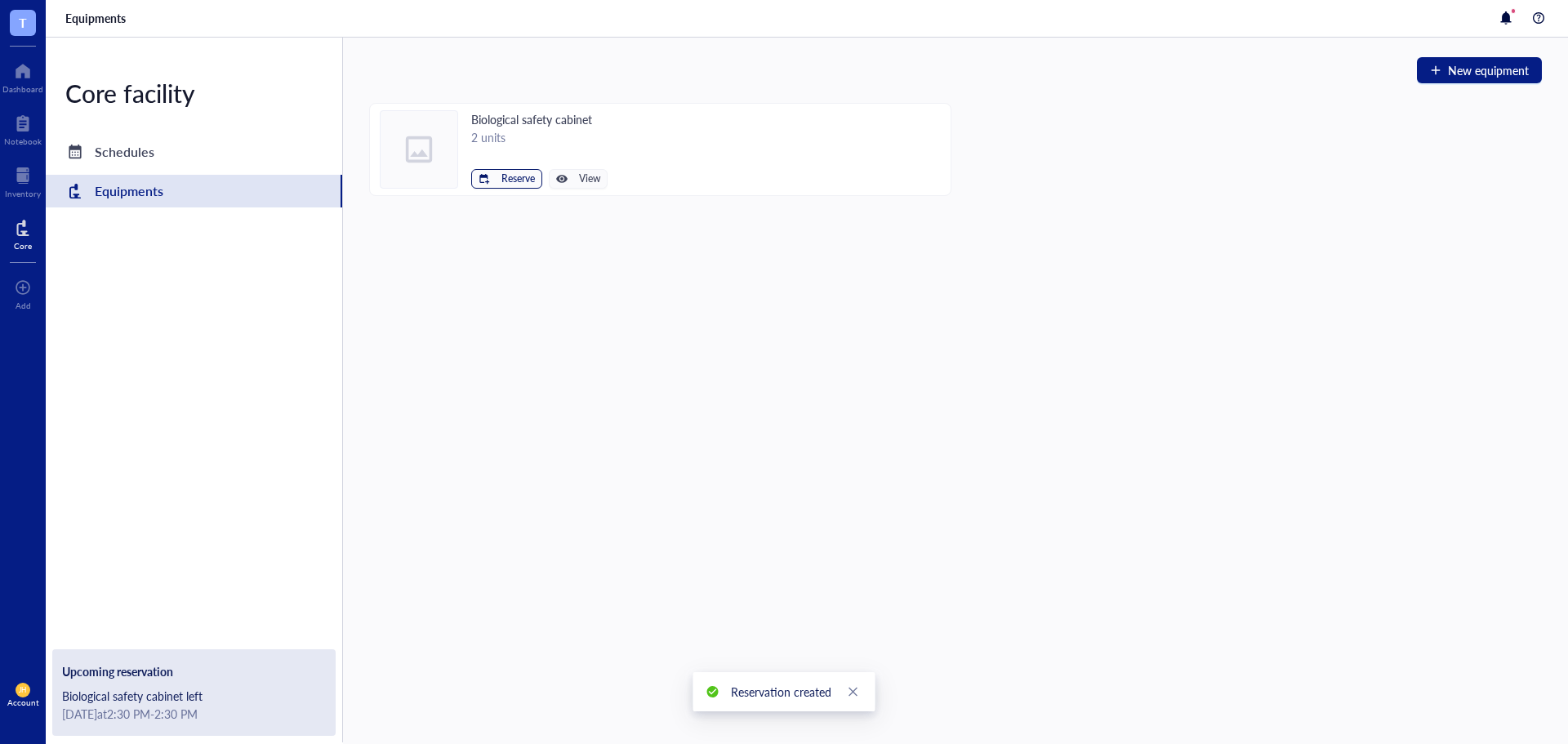
click at [515, 175] on span "Reserve" at bounding box center [518, 179] width 33 height 12
click at [522, 215] on span "Biological safety cabinet left" at bounding box center [457, 207] width 147 height 18
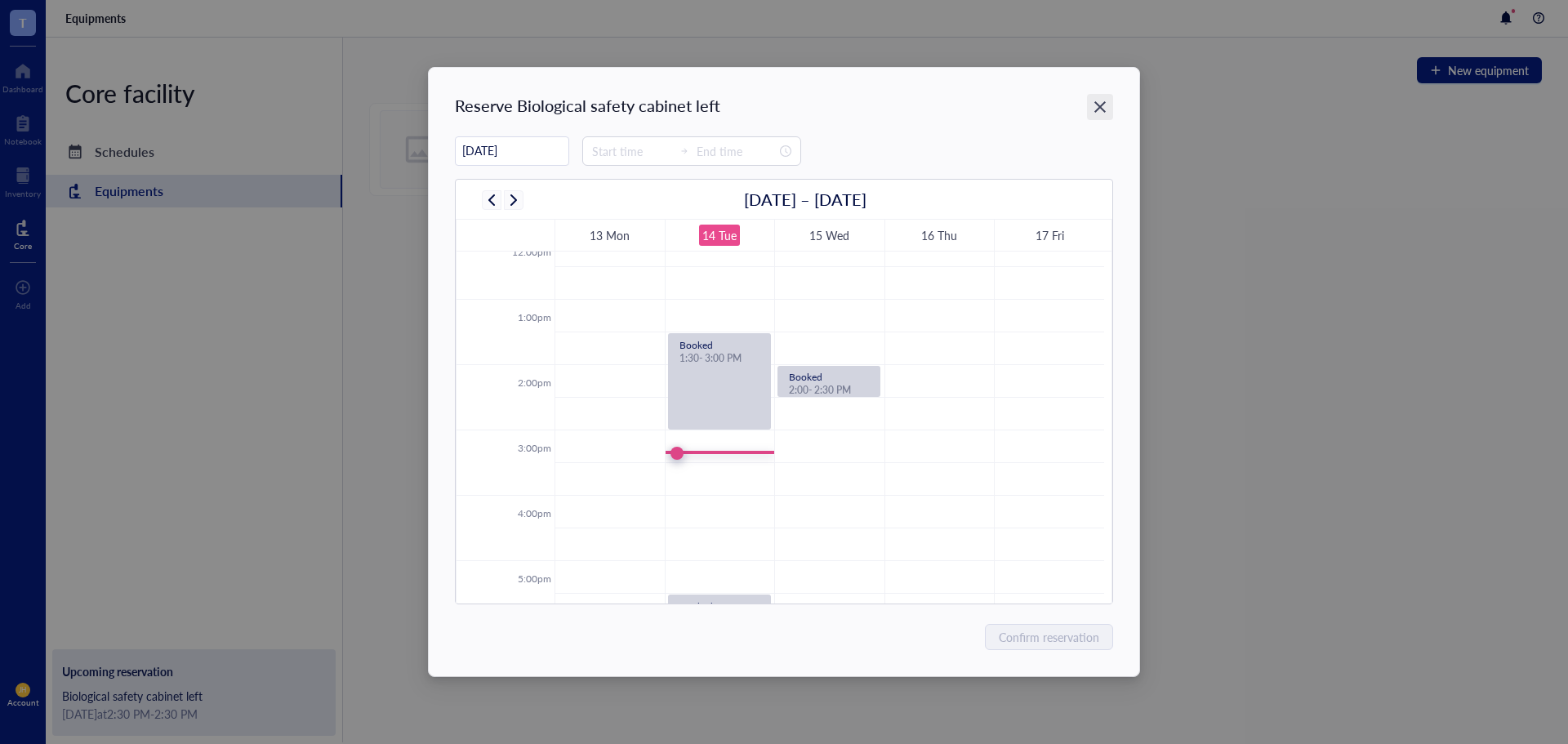
click at [1098, 100] on icon "Close" at bounding box center [1099, 107] width 16 height 16
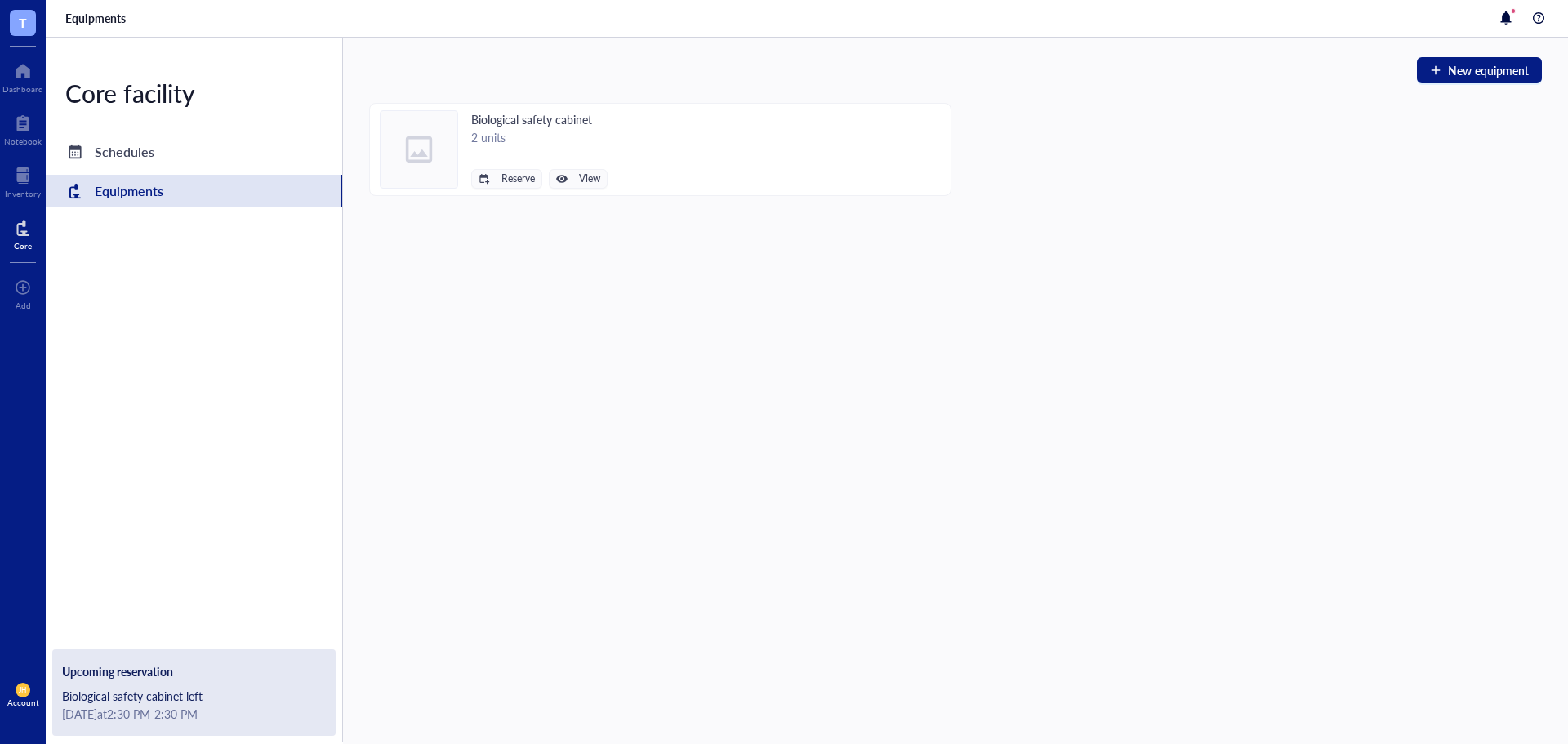
click at [1100, 107] on div "Biological safety cabinet 2 units Reserve View" at bounding box center [955, 149] width 1172 height 94
